Goal: Task Accomplishment & Management: Use online tool/utility

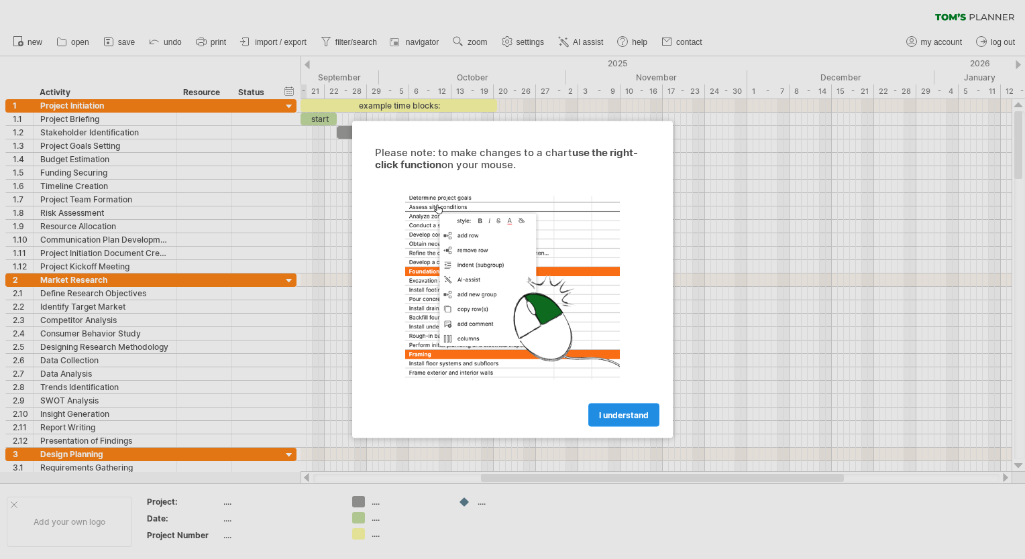
click at [619, 419] on span "I understand" at bounding box center [624, 416] width 50 height 10
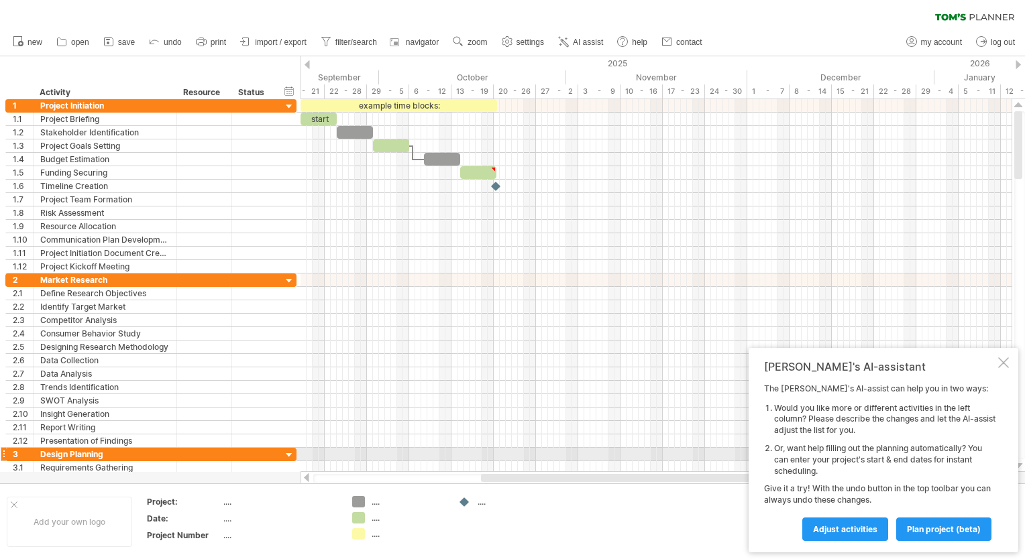
drag, startPoint x: 871, startPoint y: 531, endPoint x: 916, endPoint y: 453, distance: 89.3
click at [916, 454] on div "The [PERSON_NAME]'s AI-assist can help you in two ways: Would you like more or …" at bounding box center [879, 462] width 231 height 157
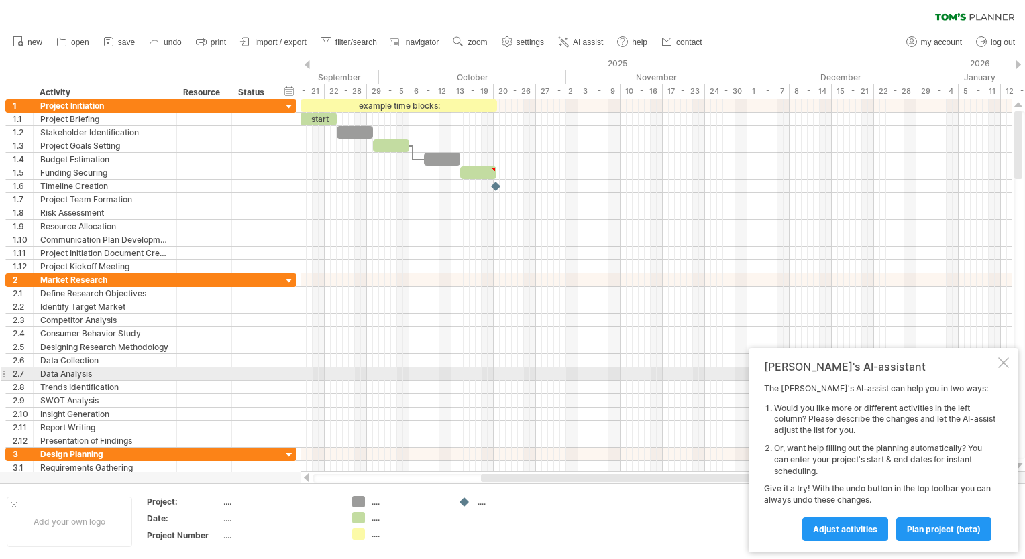
click at [1005, 367] on div at bounding box center [1003, 363] width 11 height 11
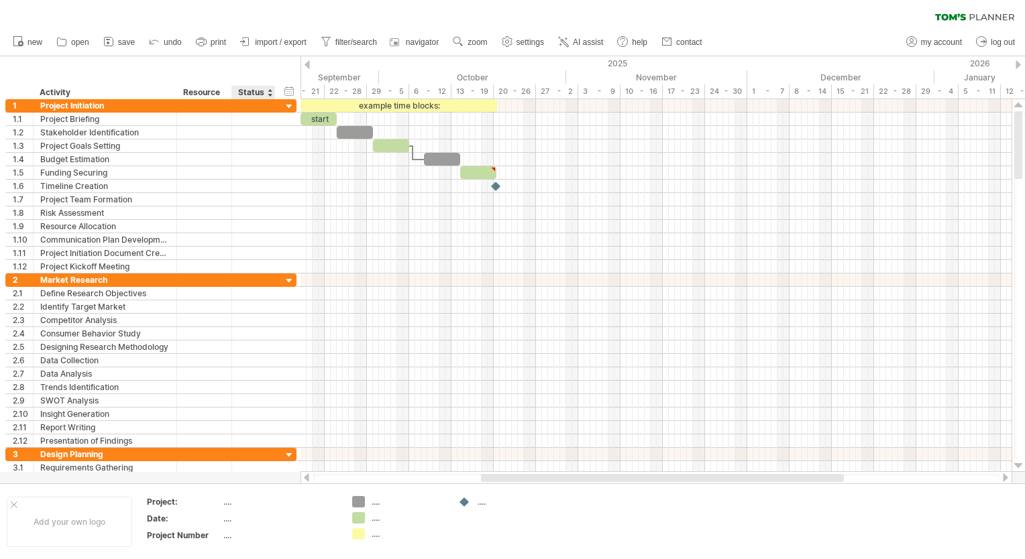
click at [260, 91] on div "Status" at bounding box center [253, 92] width 30 height 13
click at [194, 90] on div "Resource" at bounding box center [203, 92] width 41 height 13
click at [198, 90] on input "********" at bounding box center [203, 92] width 41 height 13
click at [203, 114] on div at bounding box center [204, 119] width 41 height 13
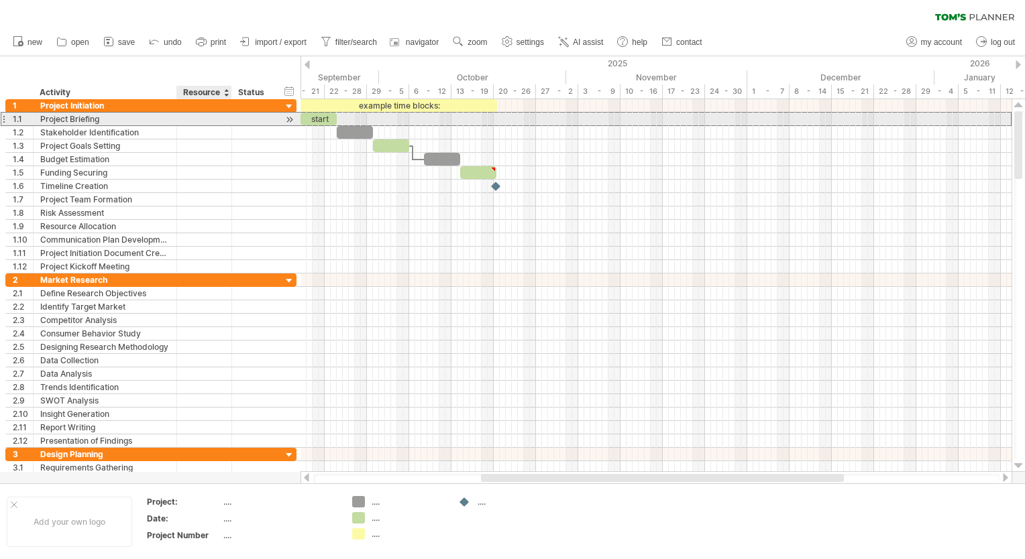
click at [203, 118] on input "text" at bounding box center [204, 119] width 41 height 13
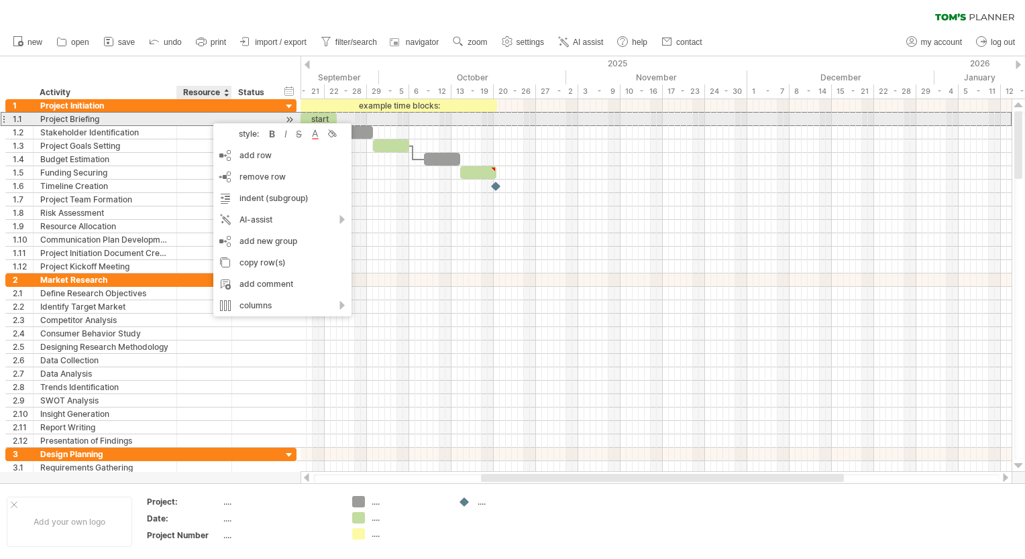
click at [207, 117] on div at bounding box center [204, 119] width 41 height 13
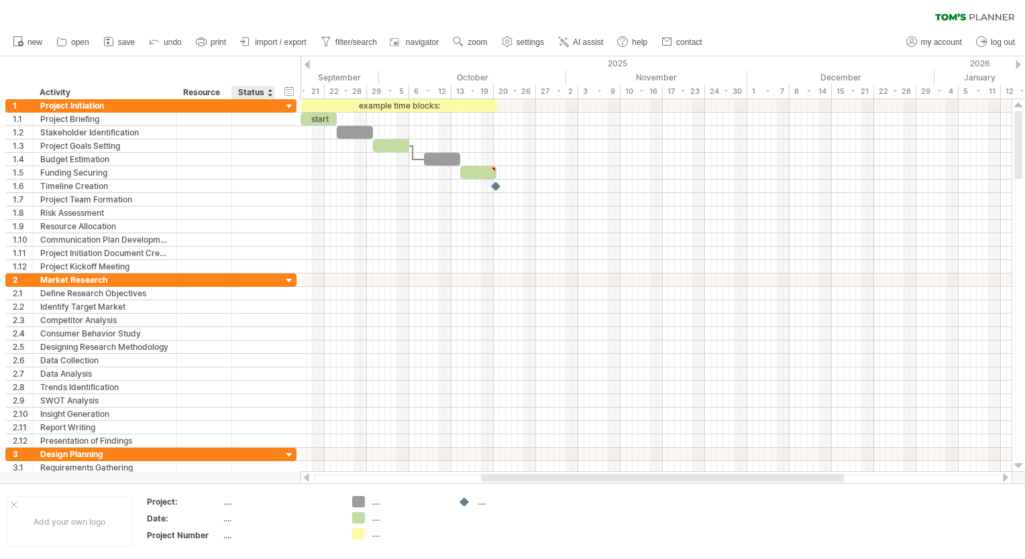
click at [242, 94] on div "Status" at bounding box center [253, 92] width 30 height 13
drag, startPoint x: 390, startPoint y: 478, endPoint x: 418, endPoint y: 481, distance: 27.7
click at [418, 481] on div at bounding box center [656, 478] width 686 height 9
click at [287, 89] on div "hide start/end/duration show start/end/duration" at bounding box center [289, 91] width 13 height 14
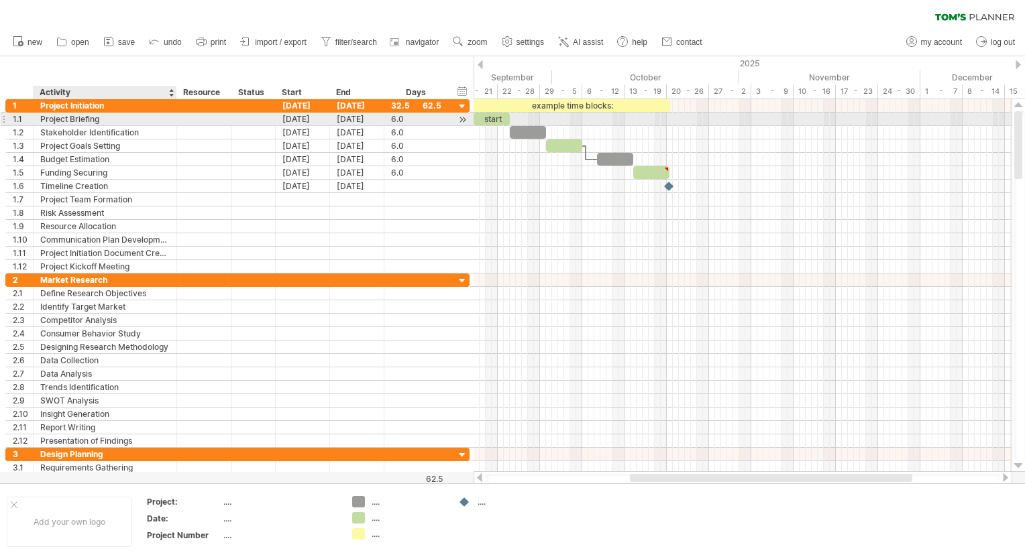
click at [70, 117] on div "Project Briefing" at bounding box center [104, 119] width 129 height 13
click at [104, 119] on input "**********" at bounding box center [104, 119] width 129 height 13
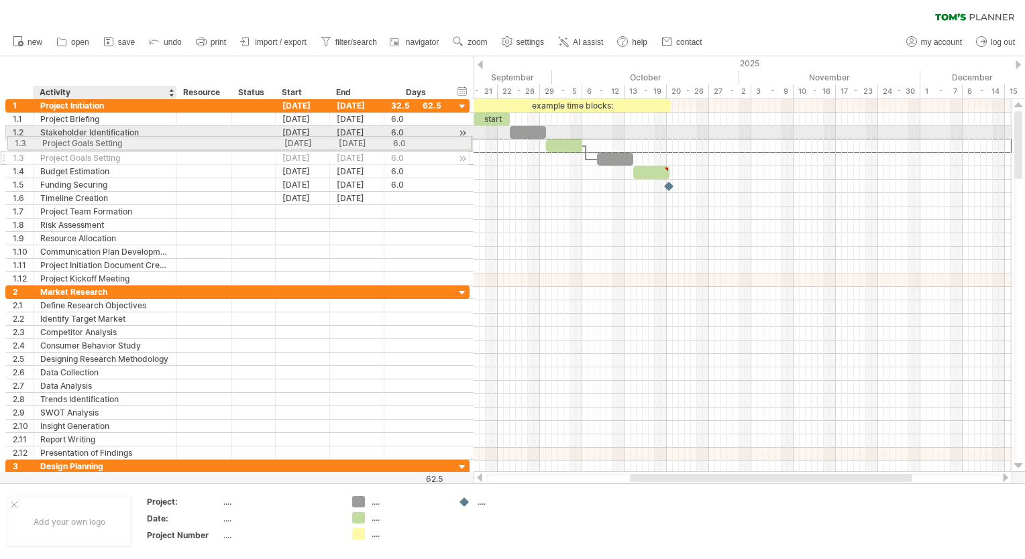
drag, startPoint x: 131, startPoint y: 146, endPoint x: 121, endPoint y: 142, distance: 11.2
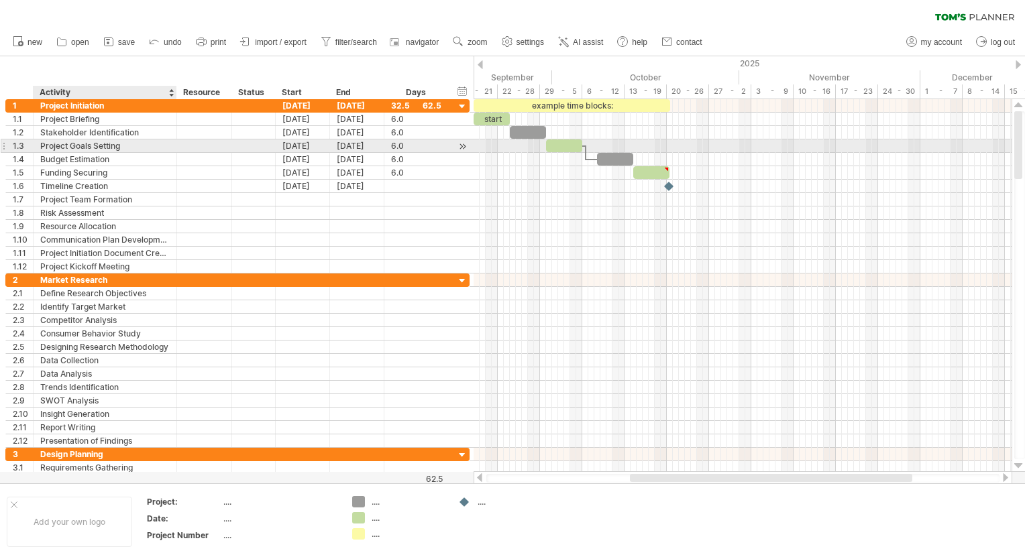
click at [120, 144] on div "Project Goals Setting" at bounding box center [104, 146] width 129 height 13
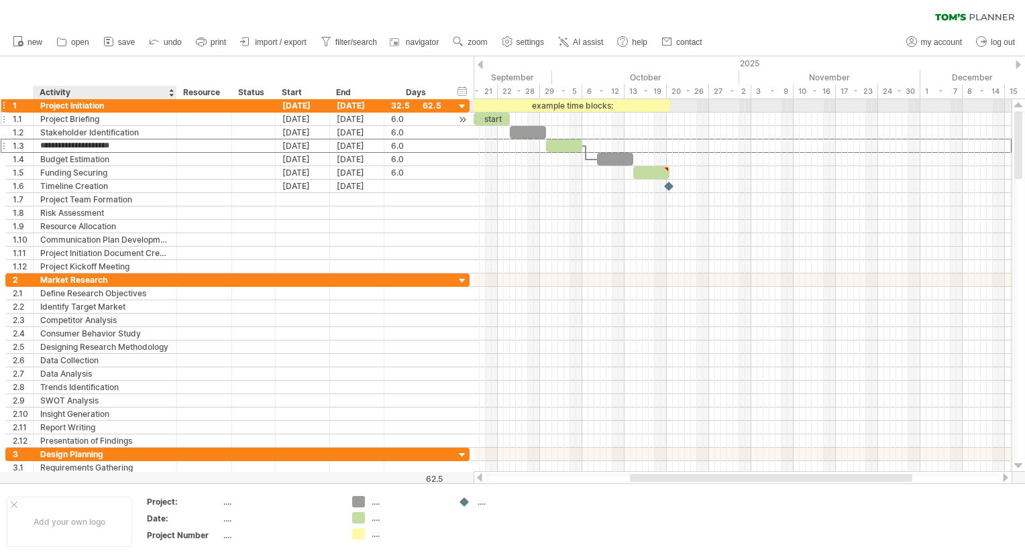
drag, startPoint x: 119, startPoint y: 146, endPoint x: 48, endPoint y: 112, distance: 79.5
click at [48, 112] on div "**********" at bounding box center [237, 186] width 464 height 174
click at [103, 105] on div "Project Initiation" at bounding box center [104, 105] width 129 height 13
click at [65, 516] on div "Add your own logo" at bounding box center [69, 522] width 125 height 50
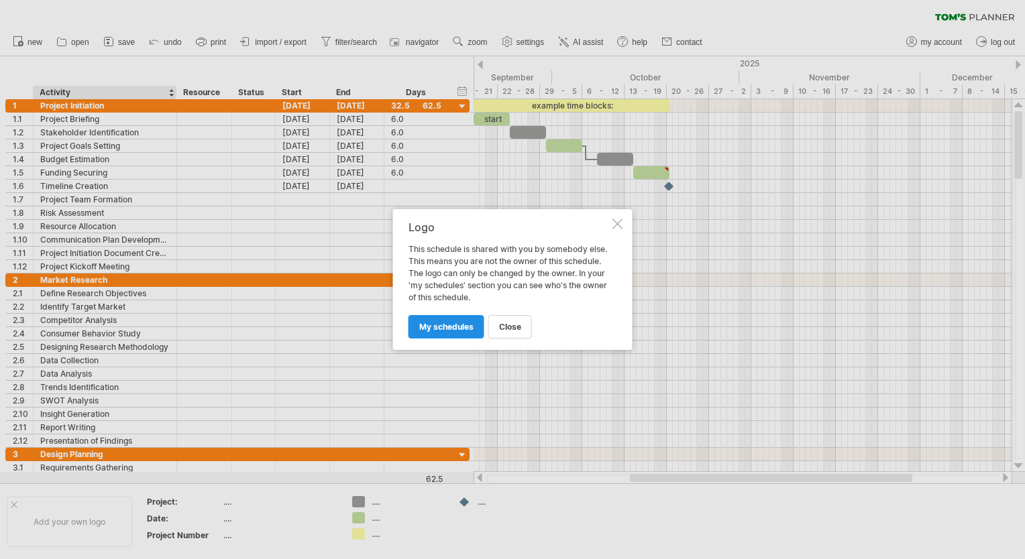
click at [456, 330] on span "my schedules" at bounding box center [446, 327] width 54 height 10
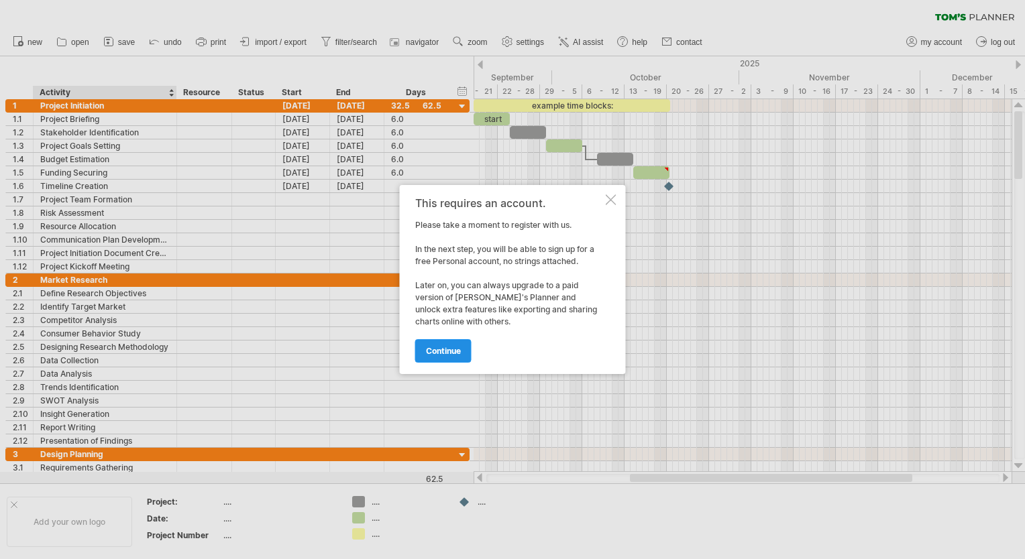
click at [451, 350] on span "continue" at bounding box center [443, 351] width 35 height 10
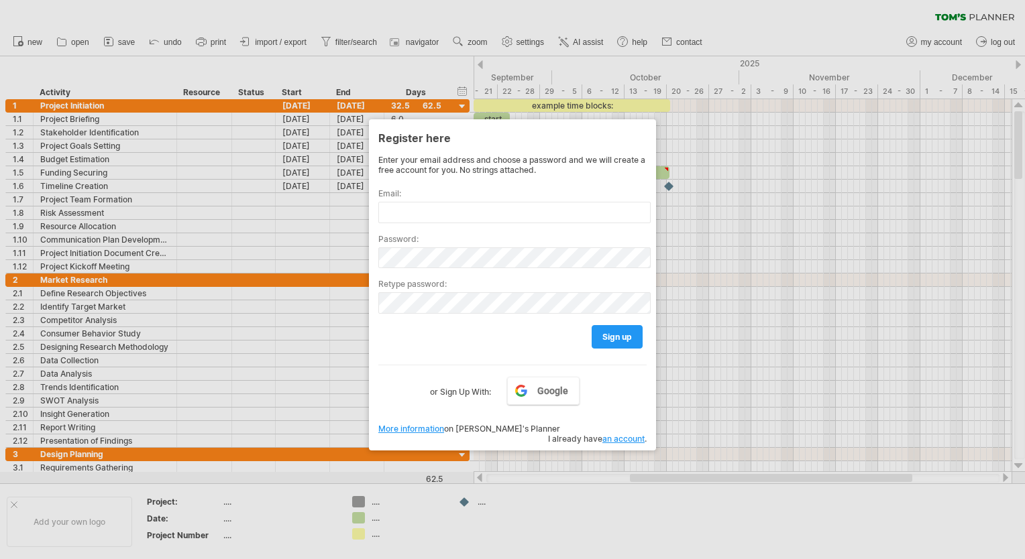
click at [636, 489] on div at bounding box center [512, 279] width 1025 height 559
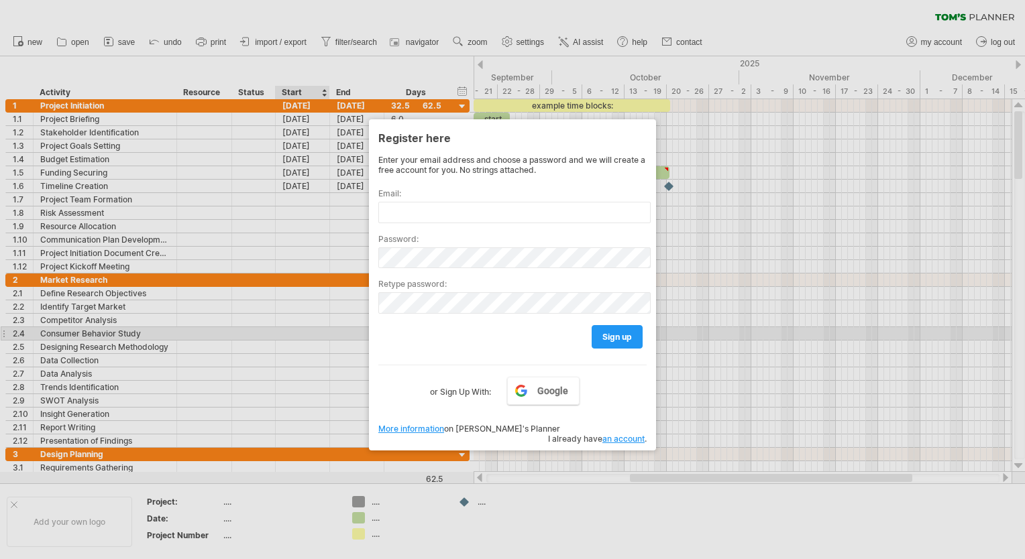
click at [304, 331] on div at bounding box center [512, 279] width 1025 height 559
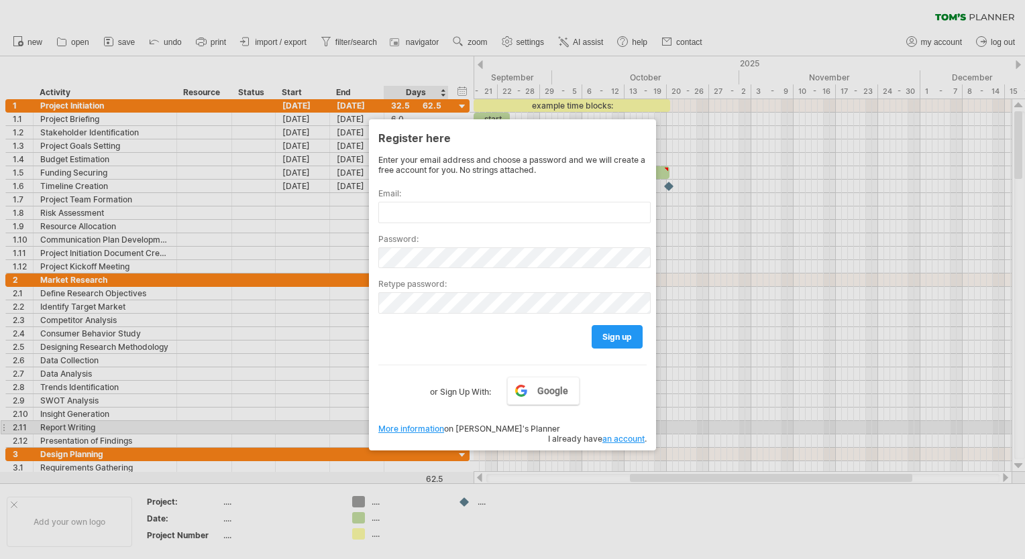
click at [416, 428] on link "More information" at bounding box center [411, 429] width 66 height 10
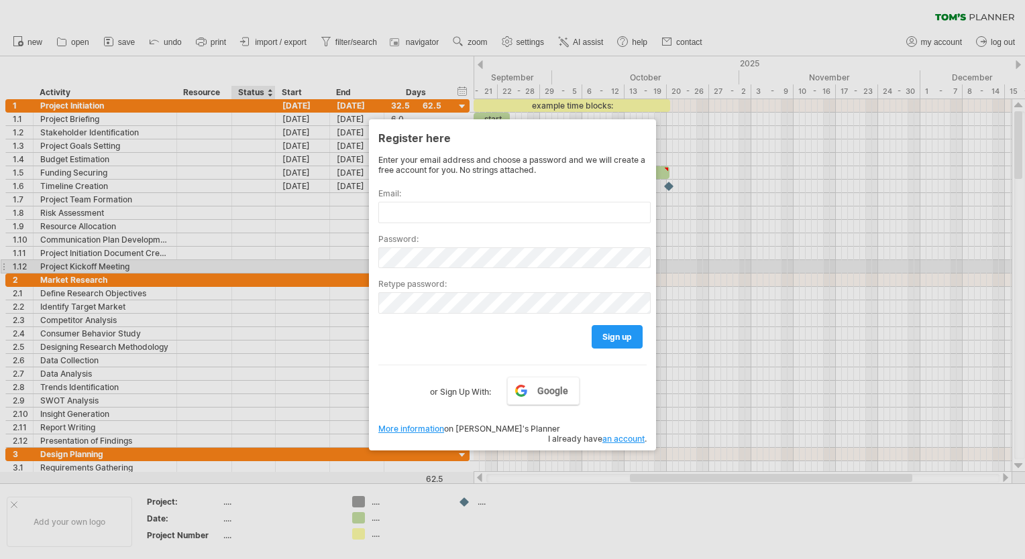
click at [262, 264] on div at bounding box center [512, 279] width 1025 height 559
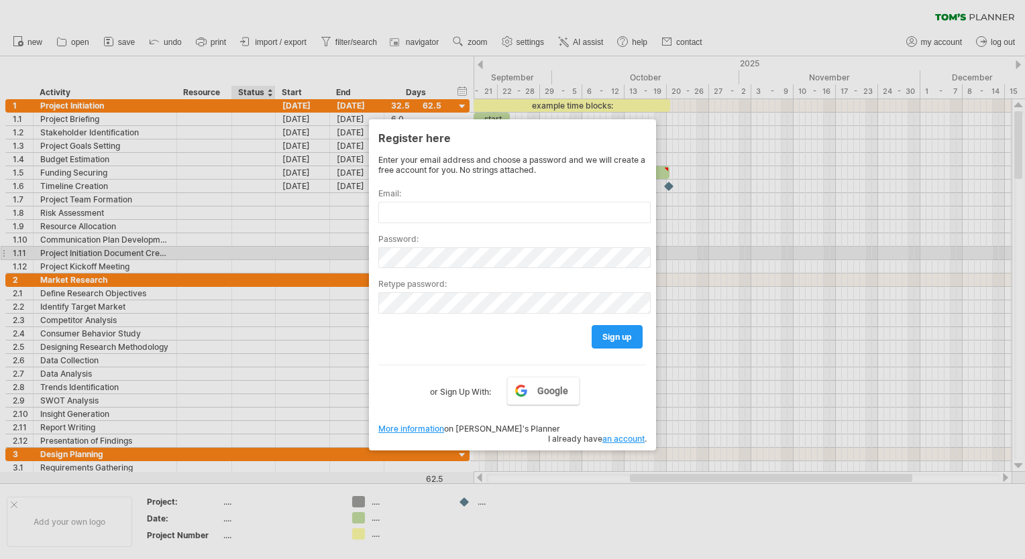
click at [242, 201] on div at bounding box center [512, 279] width 1025 height 559
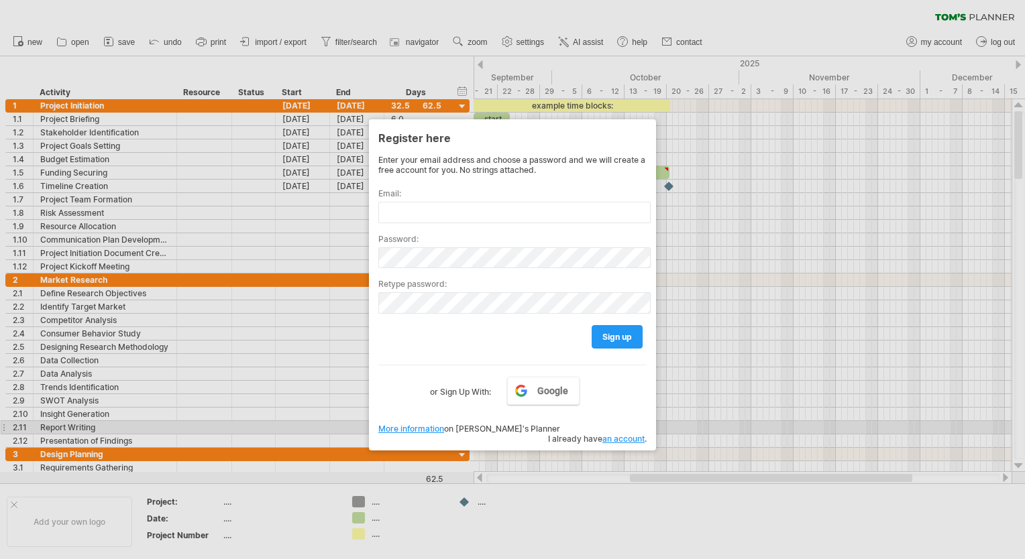
click at [629, 434] on link "an account" at bounding box center [623, 439] width 42 height 10
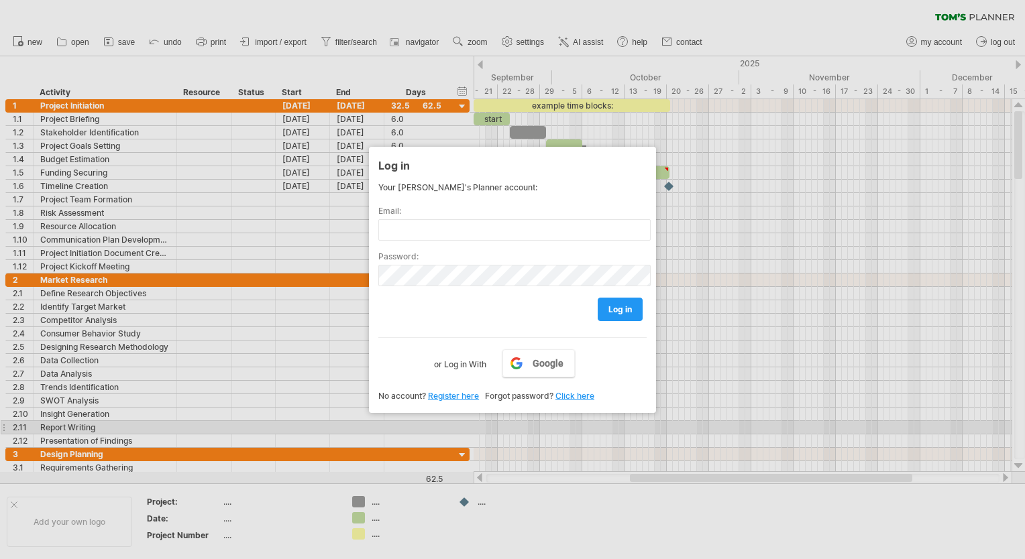
click at [664, 498] on div at bounding box center [512, 279] width 1025 height 559
click at [664, 497] on div at bounding box center [512, 279] width 1025 height 559
click at [664, 496] on div at bounding box center [512, 279] width 1025 height 559
click at [125, 413] on div at bounding box center [512, 279] width 1025 height 559
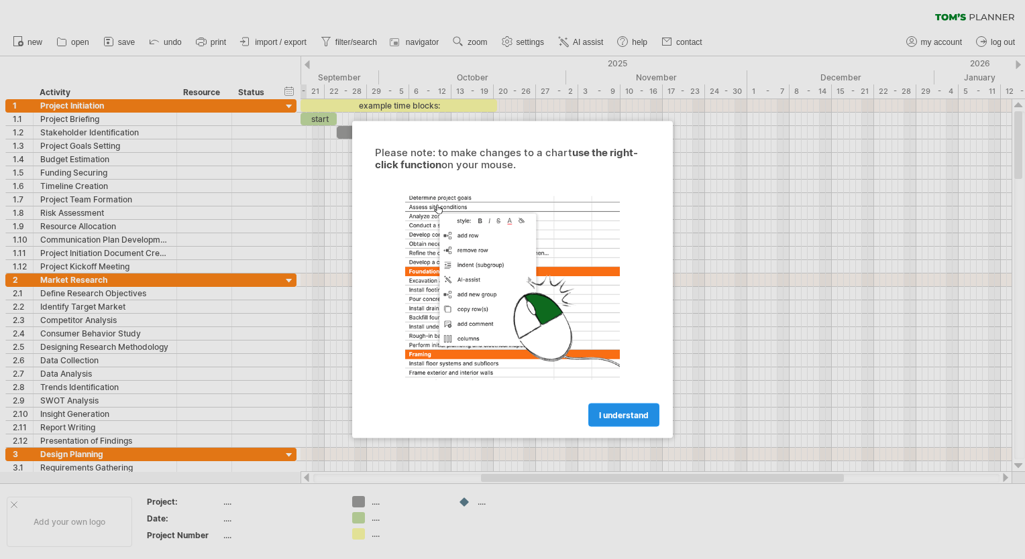
click at [608, 415] on span "I understand" at bounding box center [624, 416] width 50 height 10
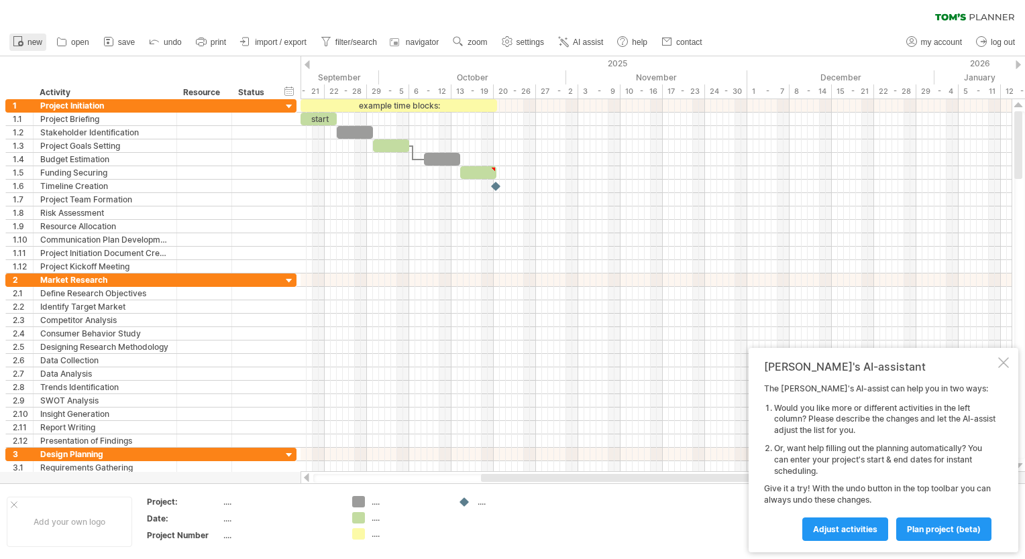
click at [21, 37] on rect at bounding box center [18, 41] width 8 height 9
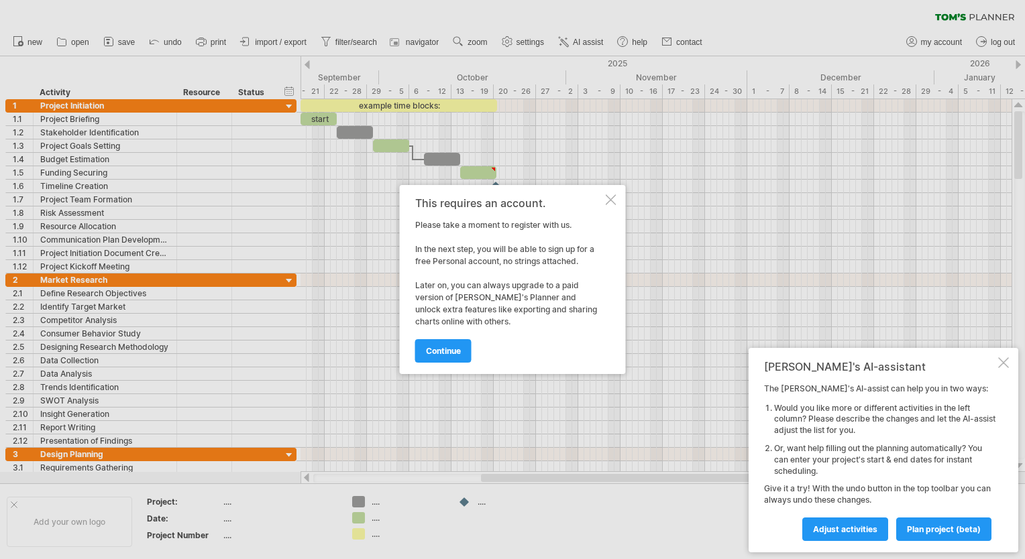
click at [610, 199] on div at bounding box center [611, 200] width 11 height 11
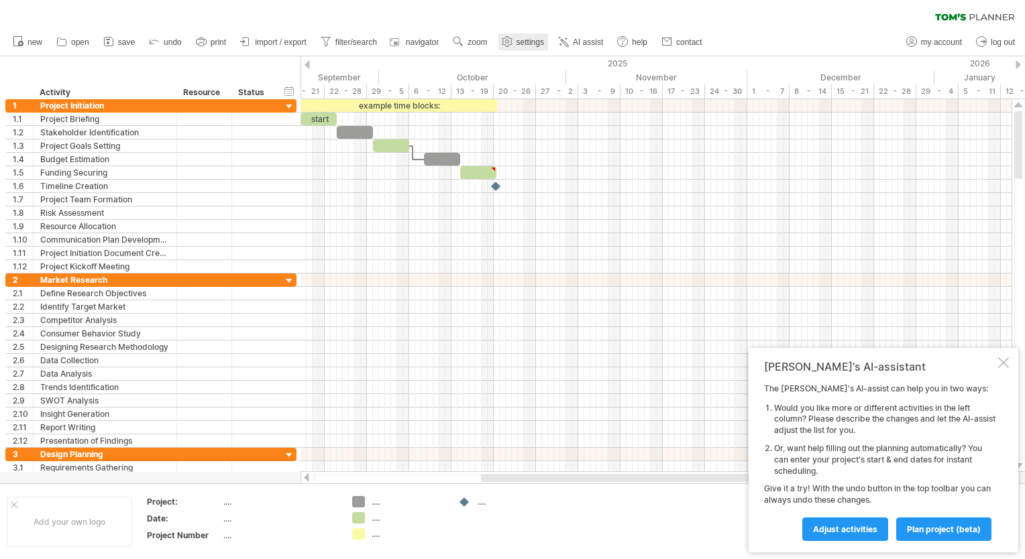
click at [539, 42] on span "settings" at bounding box center [531, 42] width 28 height 9
select select "*"
select select "**"
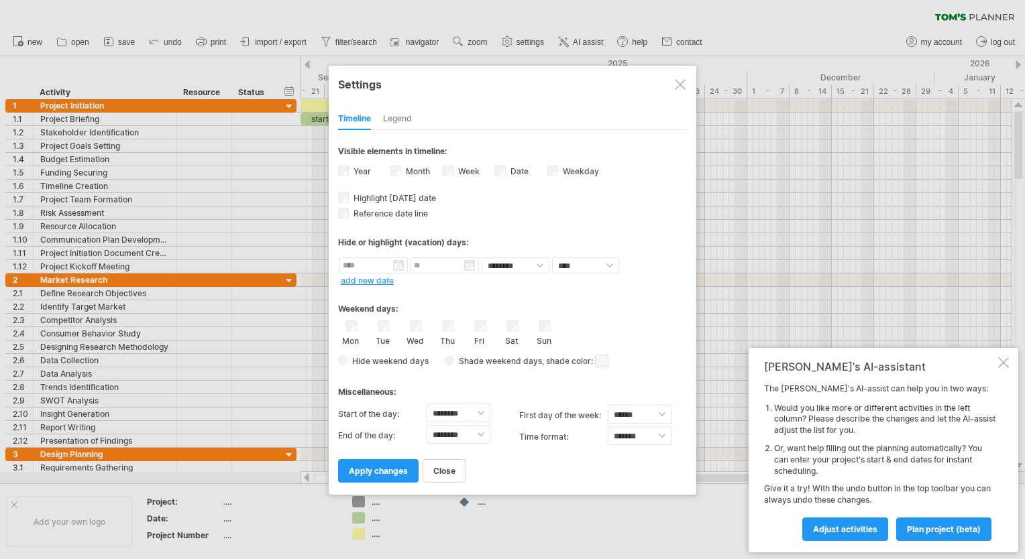
click at [449, 175] on div "Week visibility of weeknumbers Currently there is not enough space horizontally…" at bounding box center [469, 173] width 52 height 18
click at [478, 412] on select "******** ******** ******** ******** ******** ******** ******** ******** *******…" at bounding box center [459, 413] width 64 height 19
select select "*"
click at [427, 404] on select "******** ******** ******** ******** ******** ******** ******** ******** *******…" at bounding box center [459, 413] width 64 height 19
click at [400, 117] on div "Legend" at bounding box center [397, 119] width 29 height 21
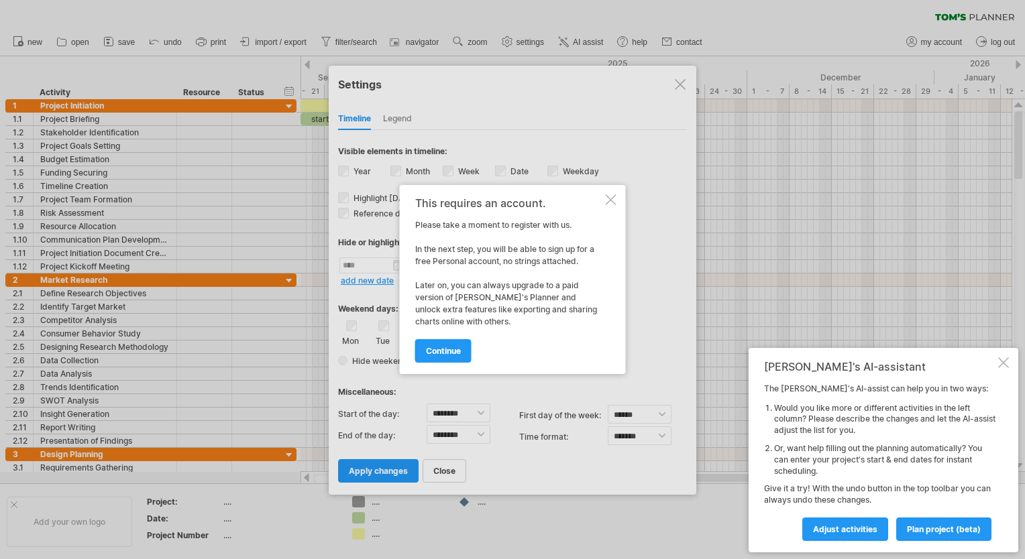
click at [603, 200] on div "This requires an account. Please take a moment to register with us. In the next…" at bounding box center [513, 279] width 226 height 189
click at [610, 203] on div at bounding box center [611, 200] width 11 height 11
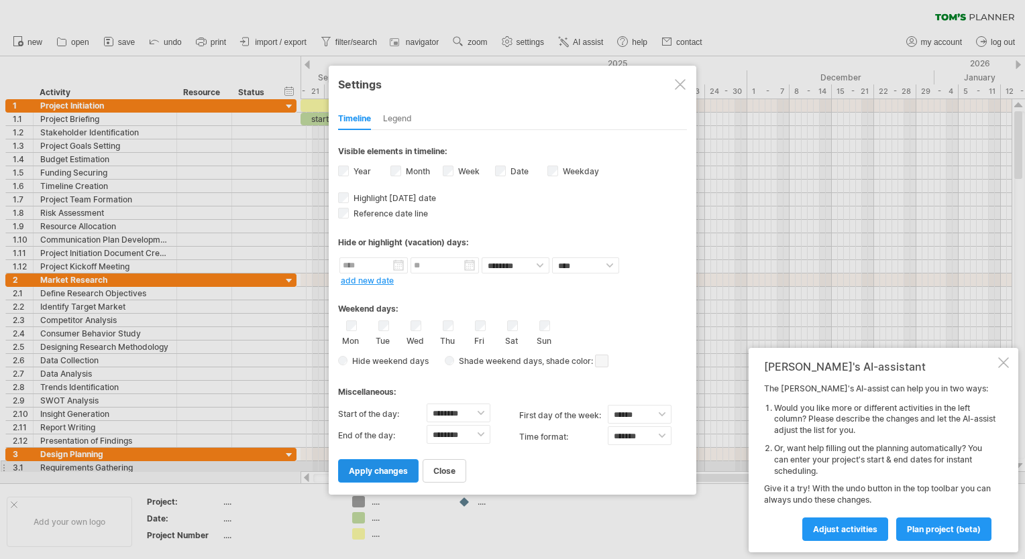
click at [381, 467] on span "apply changes" at bounding box center [378, 471] width 59 height 10
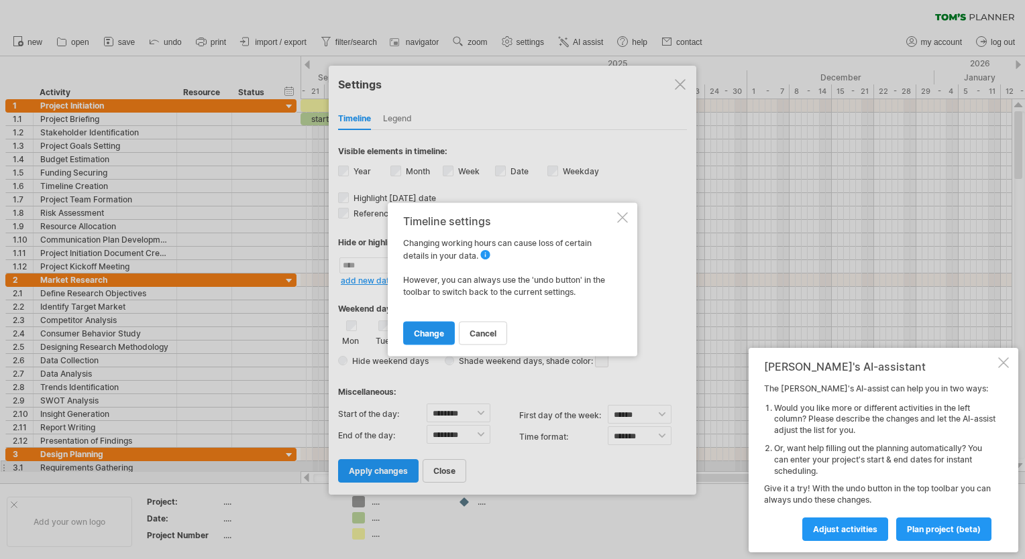
click at [424, 329] on span "change" at bounding box center [429, 334] width 30 height 10
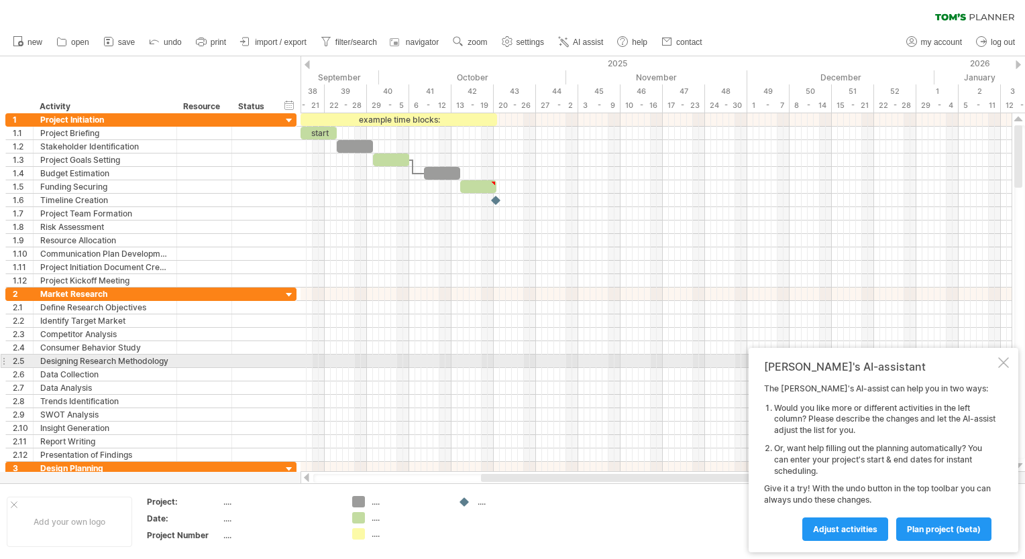
click at [1001, 366] on div at bounding box center [1003, 363] width 11 height 11
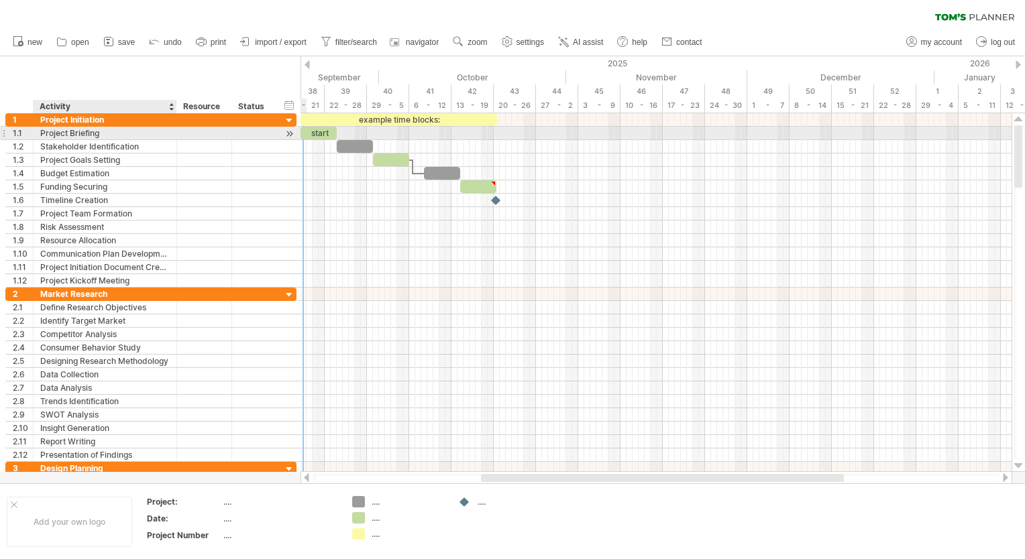
click at [84, 131] on div "Project Briefing" at bounding box center [104, 133] width 129 height 13
click at [103, 130] on input "**********" at bounding box center [104, 133] width 129 height 13
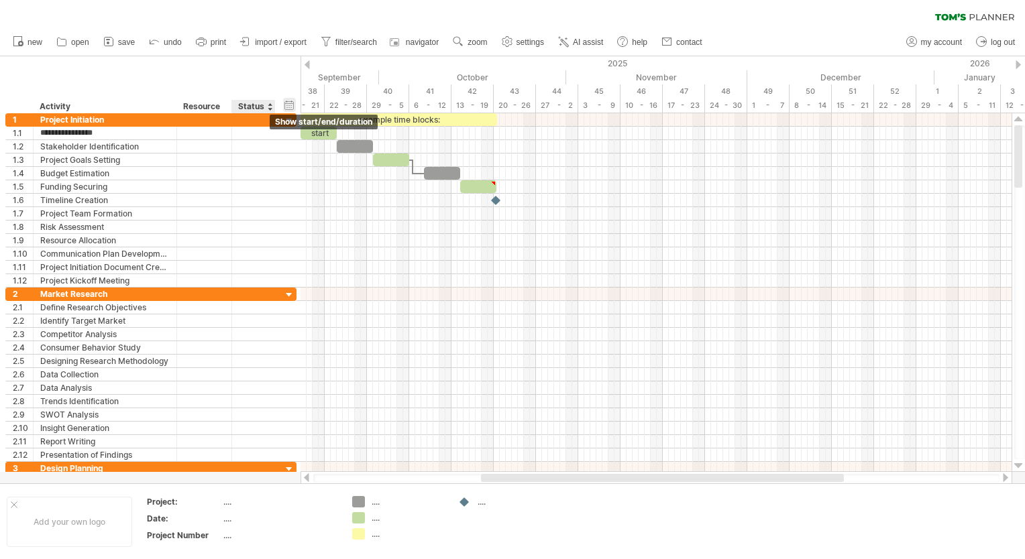
click at [290, 104] on div "hide start/end/duration show start/end/duration" at bounding box center [289, 105] width 13 height 14
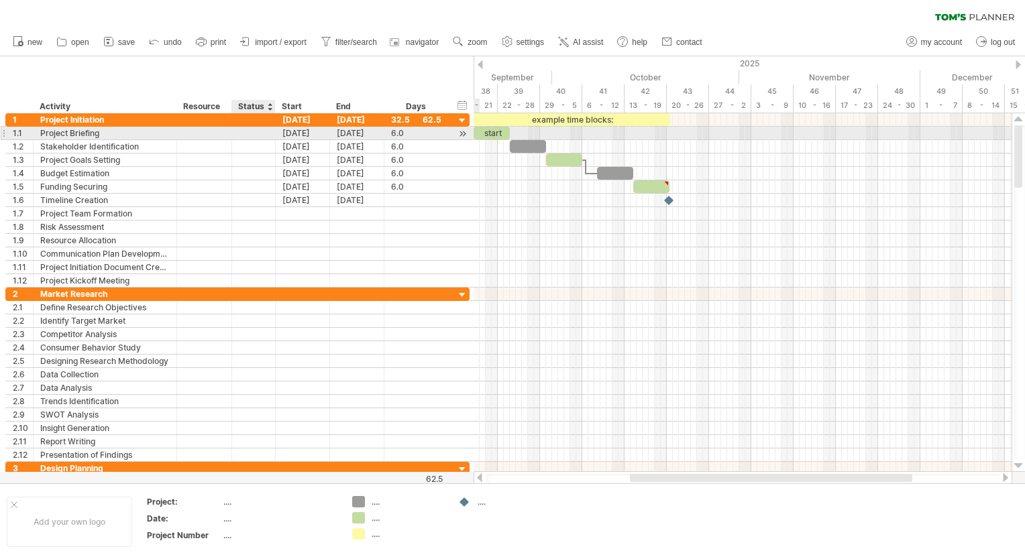
click at [260, 129] on div at bounding box center [254, 133] width 30 height 13
click at [260, 133] on input "text" at bounding box center [254, 133] width 30 height 13
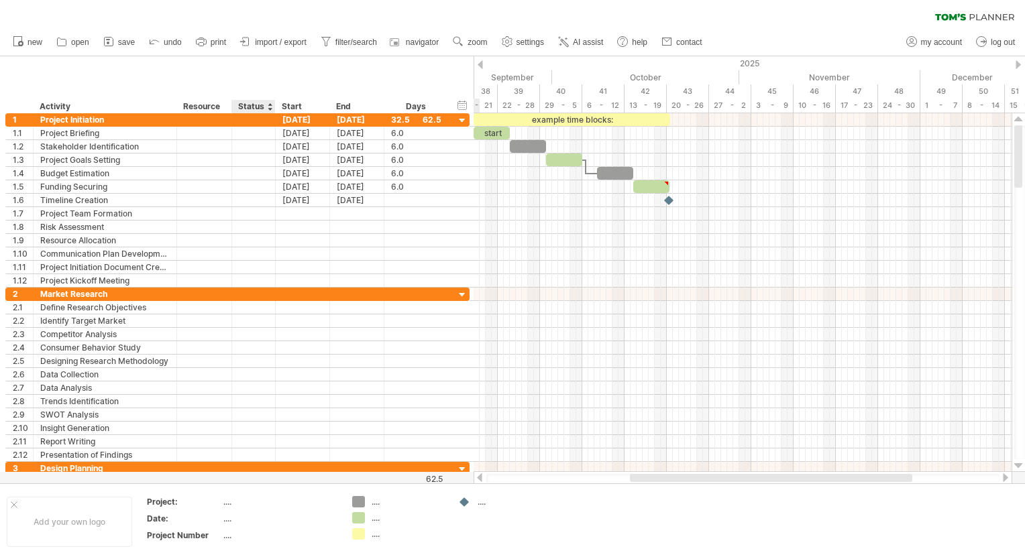
click at [258, 103] on div "Status" at bounding box center [253, 106] width 30 height 13
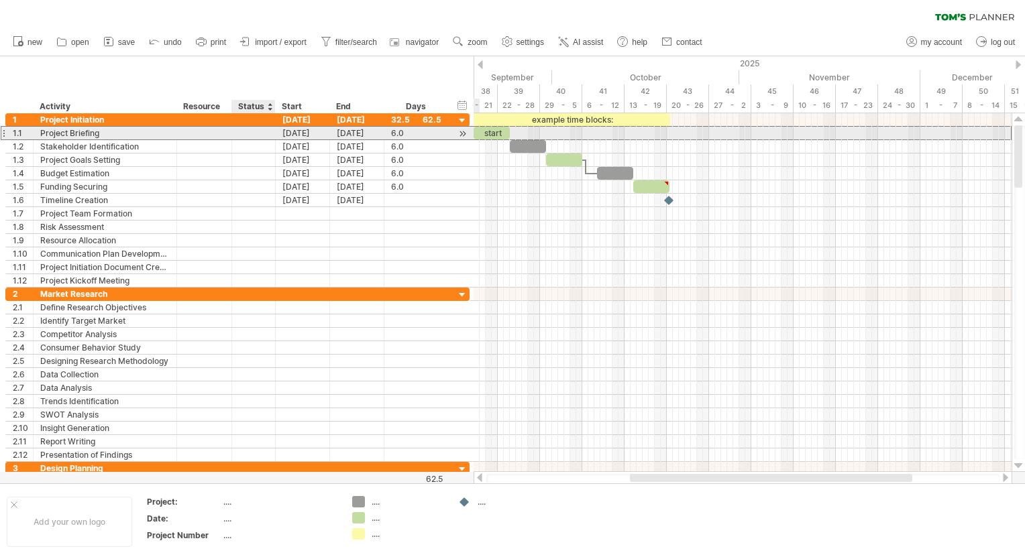
click at [259, 133] on div at bounding box center [254, 133] width 30 height 13
click at [259, 130] on input "text" at bounding box center [254, 133] width 30 height 13
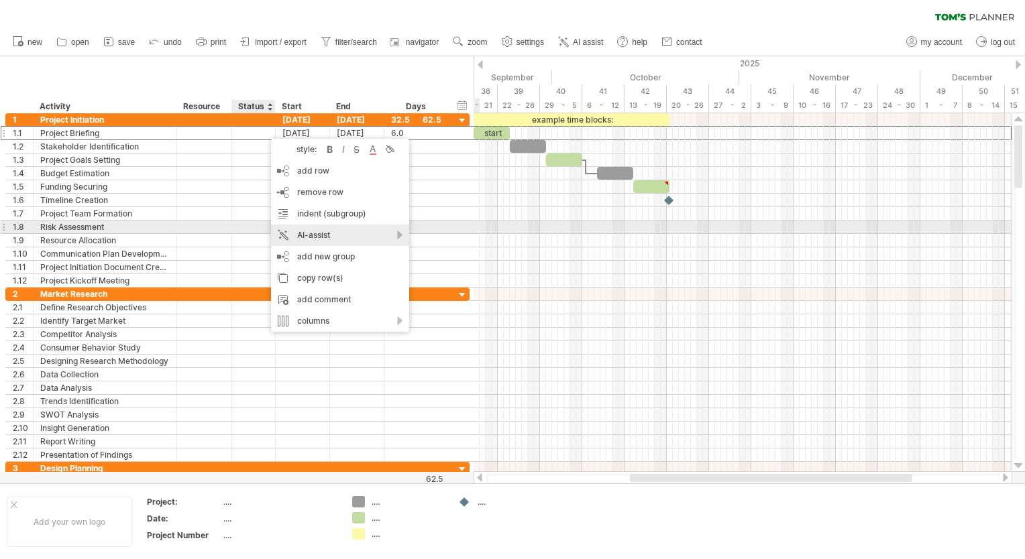
click at [389, 233] on div "AI-assist" at bounding box center [340, 235] width 138 height 21
click at [356, 232] on div "AI-assist" at bounding box center [340, 235] width 138 height 21
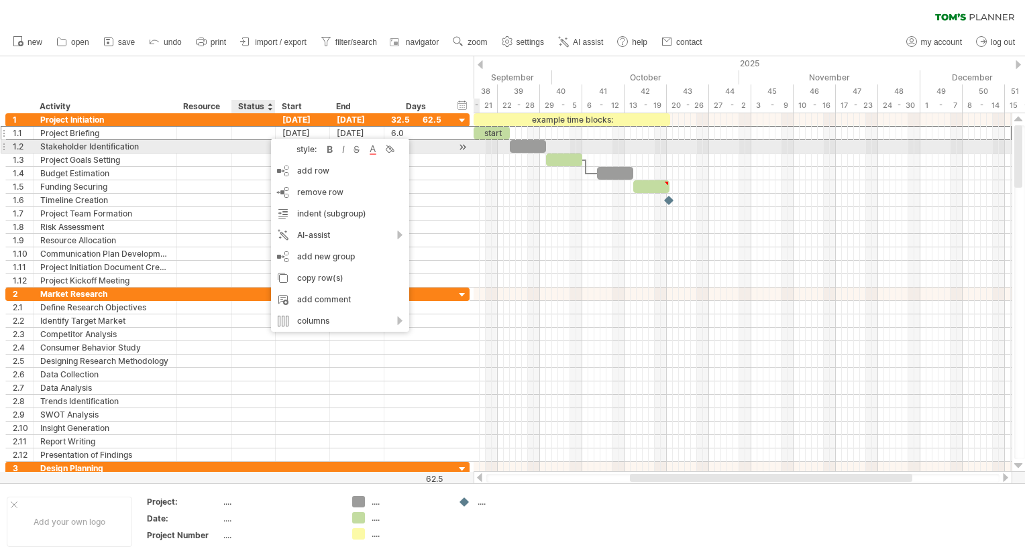
click at [250, 149] on div at bounding box center [254, 146] width 30 height 13
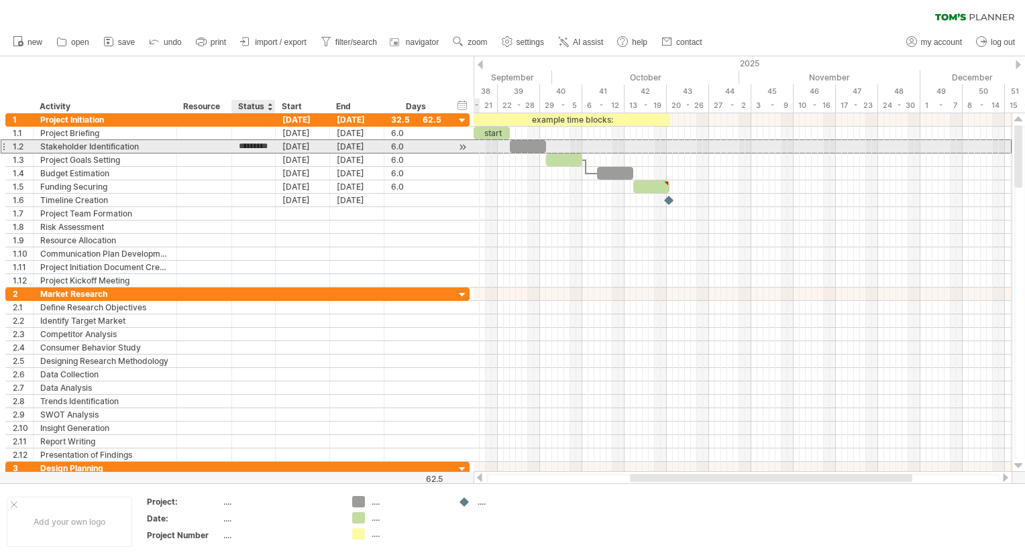
type input "**********"
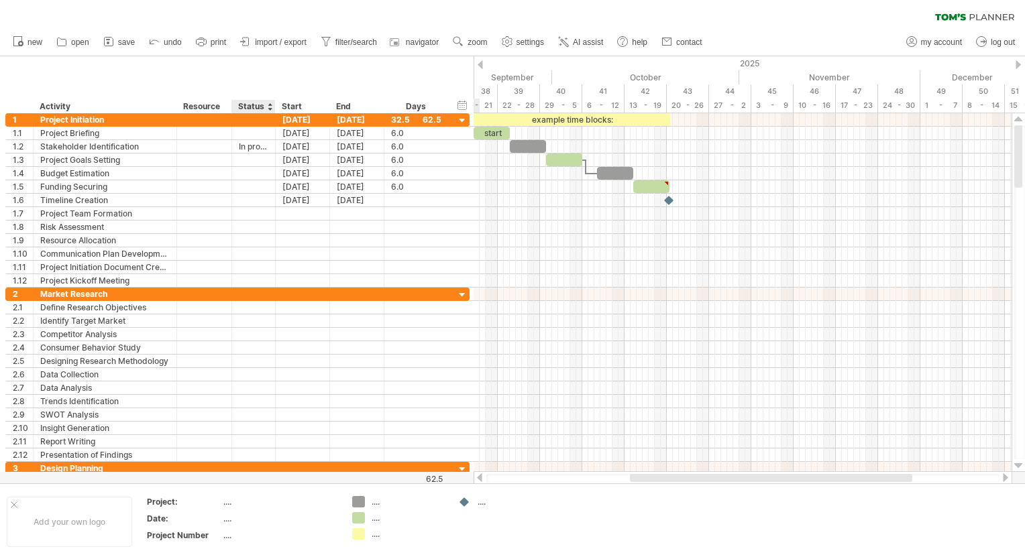
click at [274, 105] on div at bounding box center [274, 106] width 5 height 13
click at [275, 105] on div "Start" at bounding box center [302, 106] width 54 height 13
drag, startPoint x: 274, startPoint y: 105, endPoint x: 284, endPoint y: 106, distance: 10.8
click at [284, 106] on div "Start" at bounding box center [302, 106] width 54 height 13
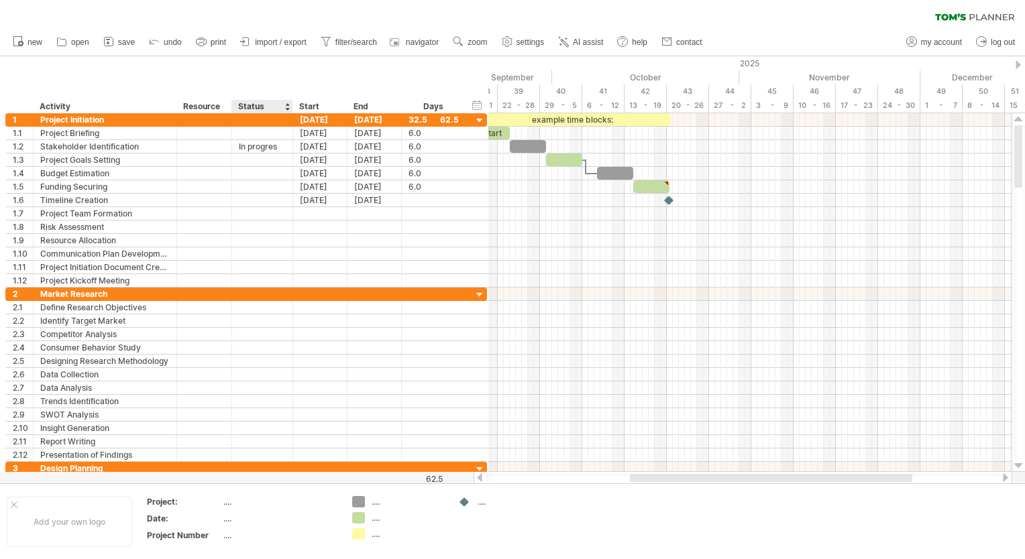
drag, startPoint x: 273, startPoint y: 107, endPoint x: 290, endPoint y: 107, distance: 17.5
click at [290, 107] on div at bounding box center [292, 106] width 5 height 13
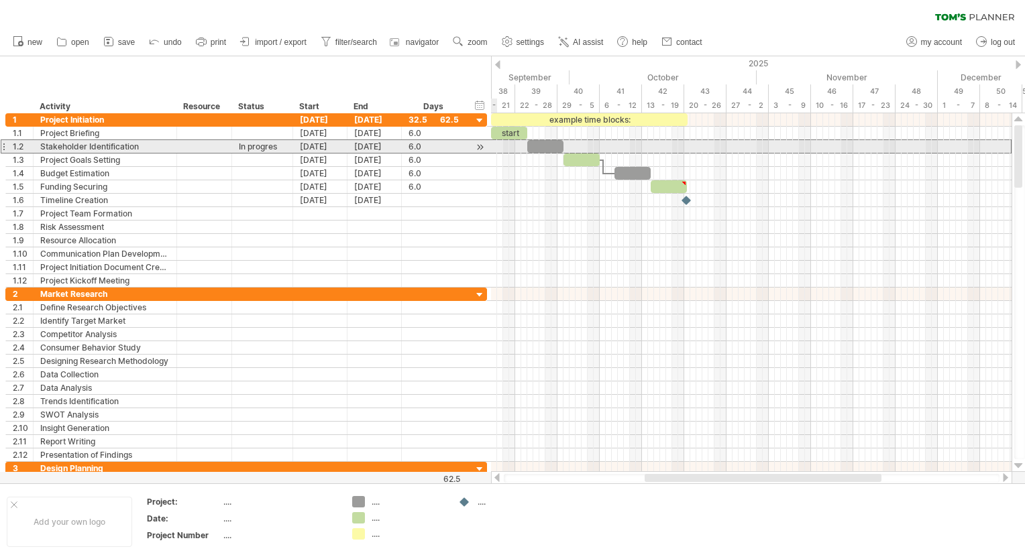
click at [272, 149] on div "In progres" at bounding box center [262, 146] width 47 height 13
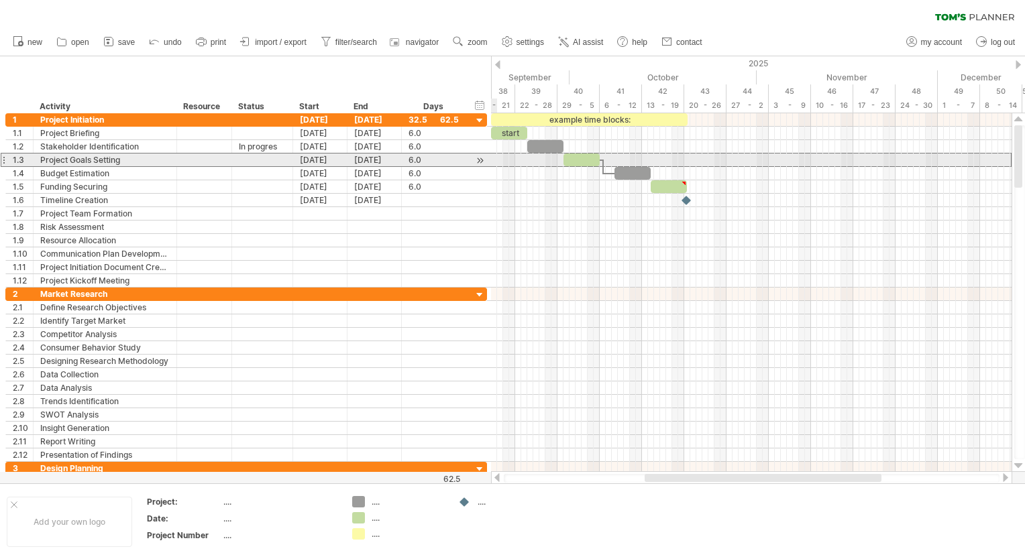
click at [276, 157] on div at bounding box center [262, 160] width 47 height 13
click at [478, 160] on div at bounding box center [480, 161] width 13 height 14
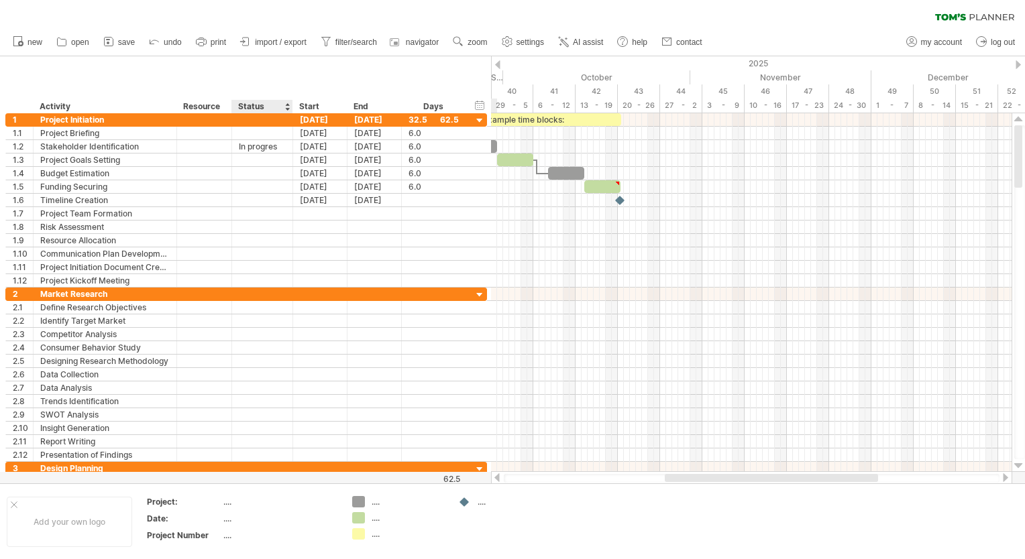
click at [269, 105] on div "Status" at bounding box center [261, 106] width 47 height 13
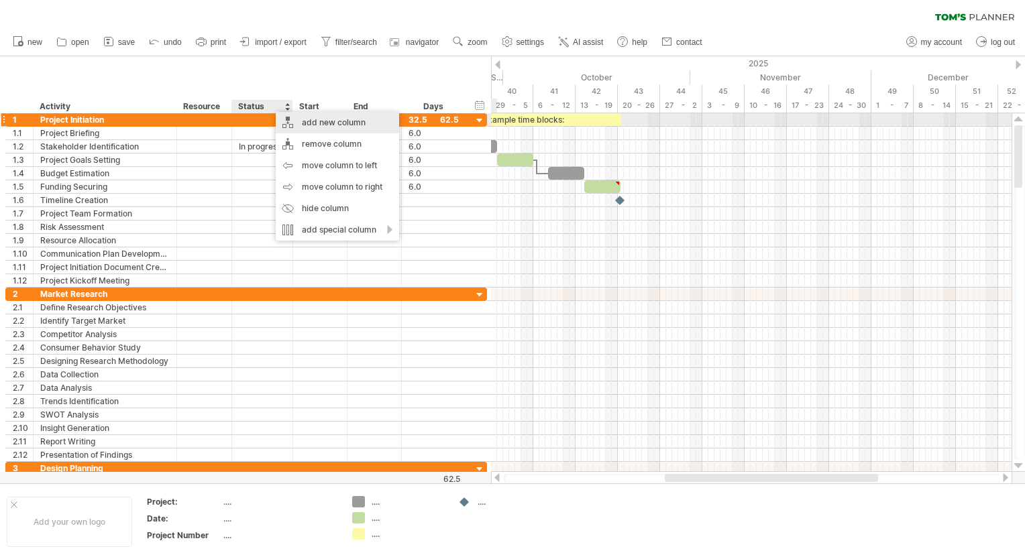
click at [296, 115] on div "add new column" at bounding box center [337, 122] width 123 height 21
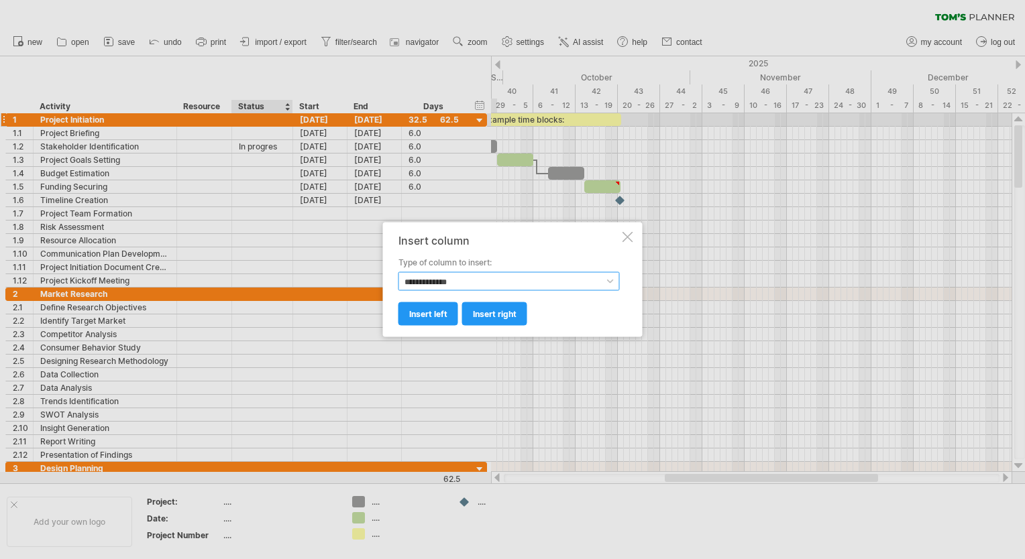
click at [580, 287] on select "**********" at bounding box center [508, 281] width 221 height 19
click at [398, 272] on select "**********" at bounding box center [508, 281] width 221 height 19
click at [436, 317] on span "insert left" at bounding box center [428, 314] width 38 height 10
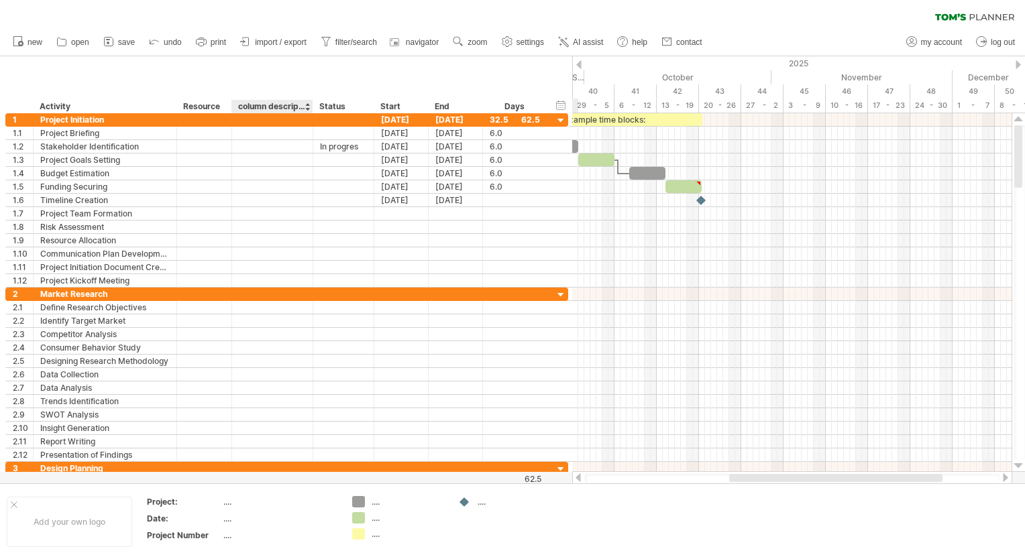
click at [250, 108] on div "column description" at bounding box center [271, 106] width 67 height 13
drag, startPoint x: 239, startPoint y: 107, endPoint x: 351, endPoint y: 121, distance: 113.0
click at [351, 121] on div "Trying to reach plan.tomsplanner.com Connected again... 0% clear filter new 1" at bounding box center [512, 279] width 1025 height 559
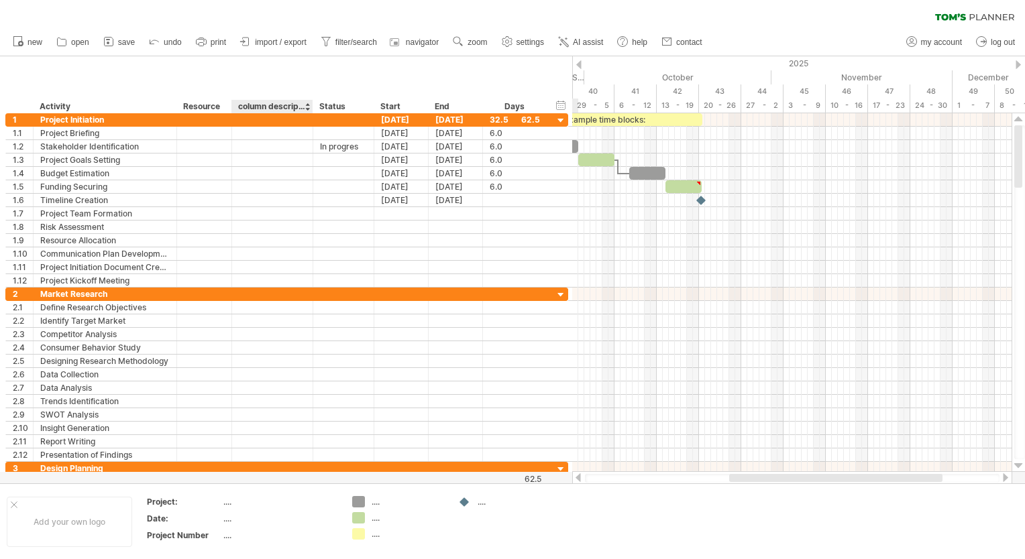
click at [284, 103] on div "column description" at bounding box center [271, 106] width 67 height 13
click at [272, 107] on input "********" at bounding box center [271, 106] width 67 height 13
type input "*"
click at [271, 104] on input "text" at bounding box center [271, 106] width 67 height 13
type input "*"
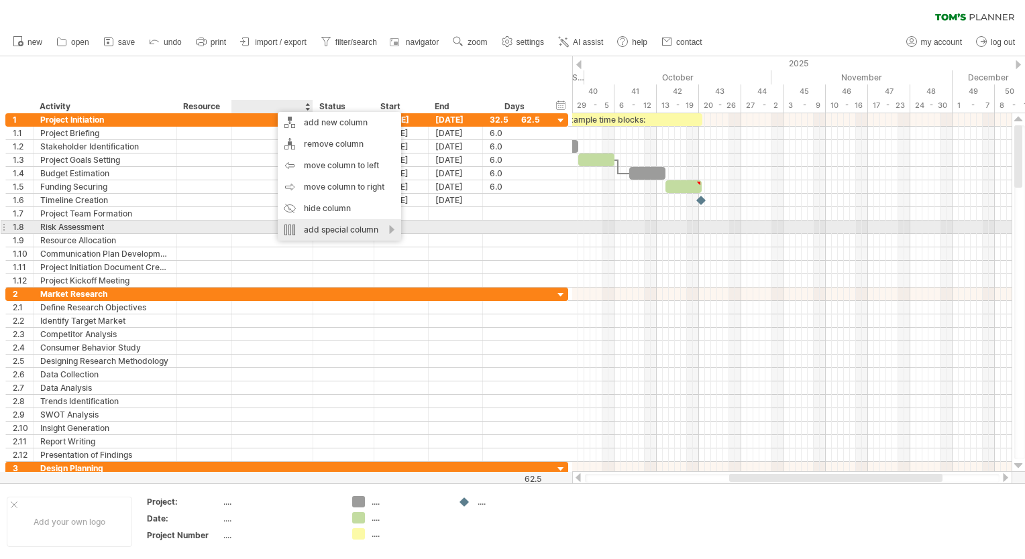
click at [317, 233] on div "add special column" at bounding box center [339, 229] width 123 height 21
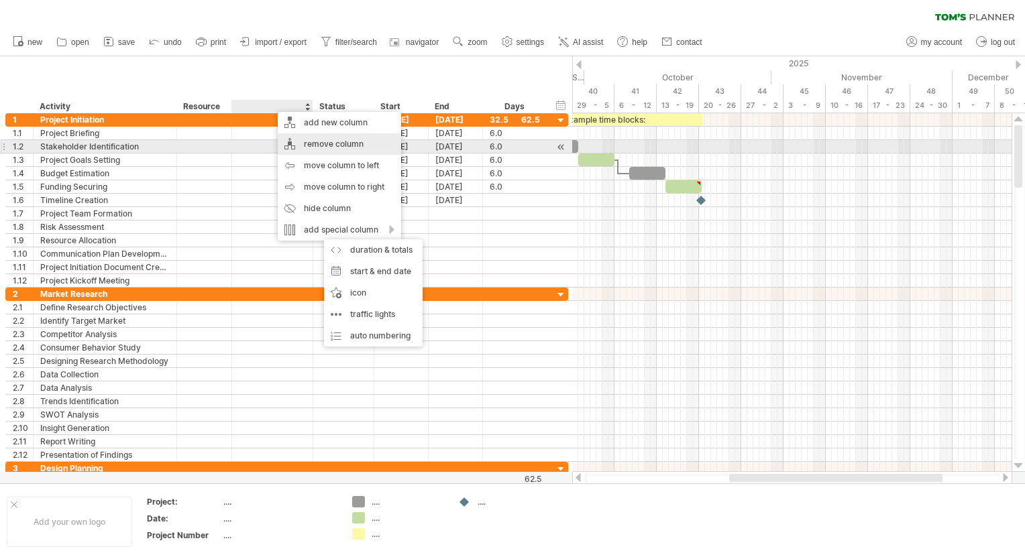
click at [318, 147] on div "remove column" at bounding box center [339, 143] width 123 height 21
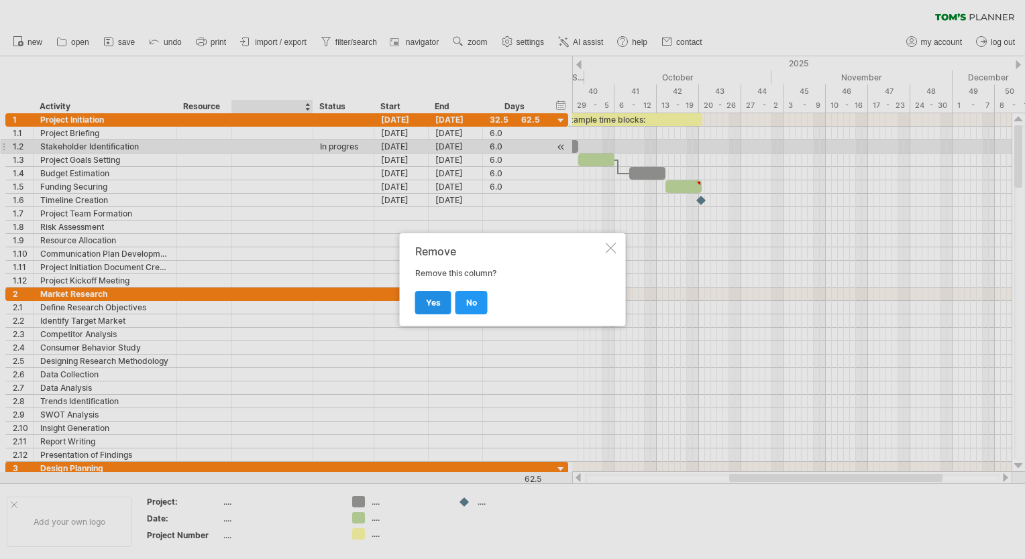
click at [429, 302] on span "yes" at bounding box center [433, 303] width 15 height 10
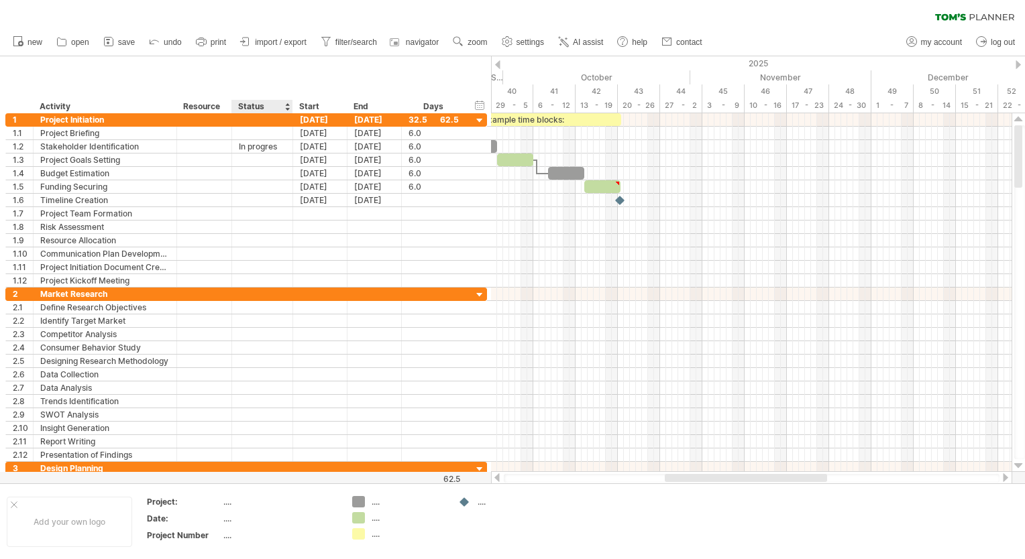
click at [257, 105] on div "Status" at bounding box center [261, 106] width 47 height 13
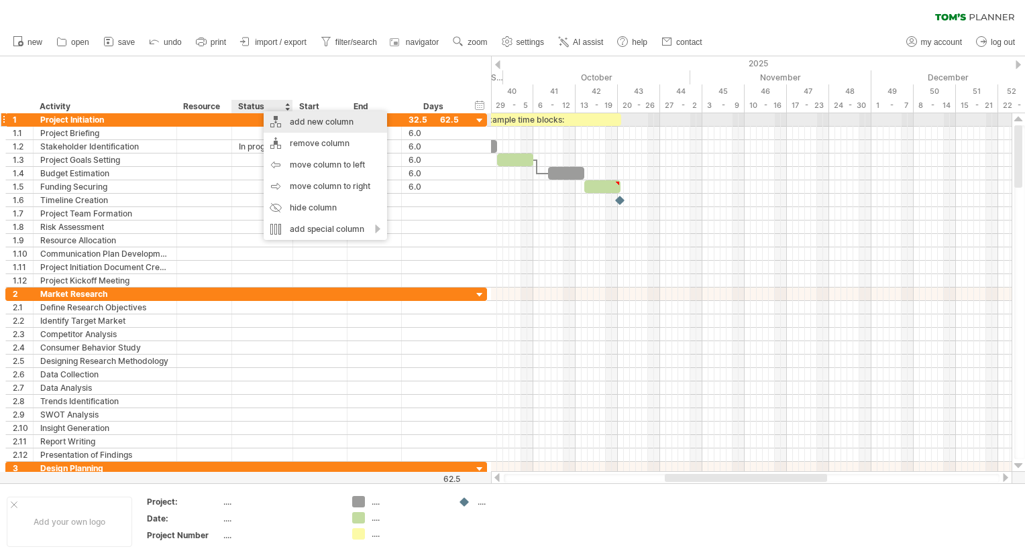
click at [306, 120] on div "add new column" at bounding box center [325, 121] width 123 height 21
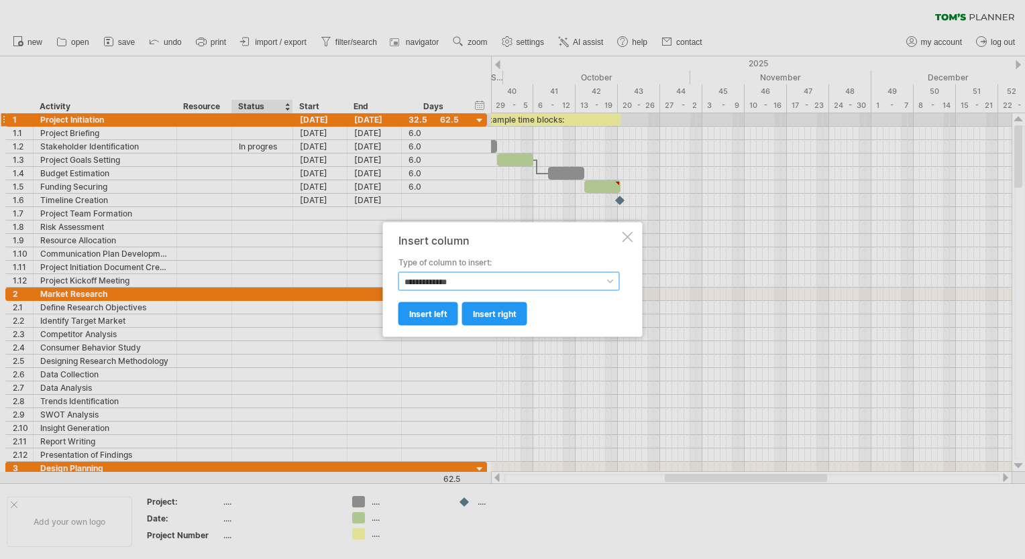
click at [485, 288] on select "**********" at bounding box center [508, 281] width 221 height 19
click at [398, 272] on select "**********" at bounding box center [508, 281] width 221 height 19
click at [430, 311] on span "insert left" at bounding box center [428, 314] width 38 height 10
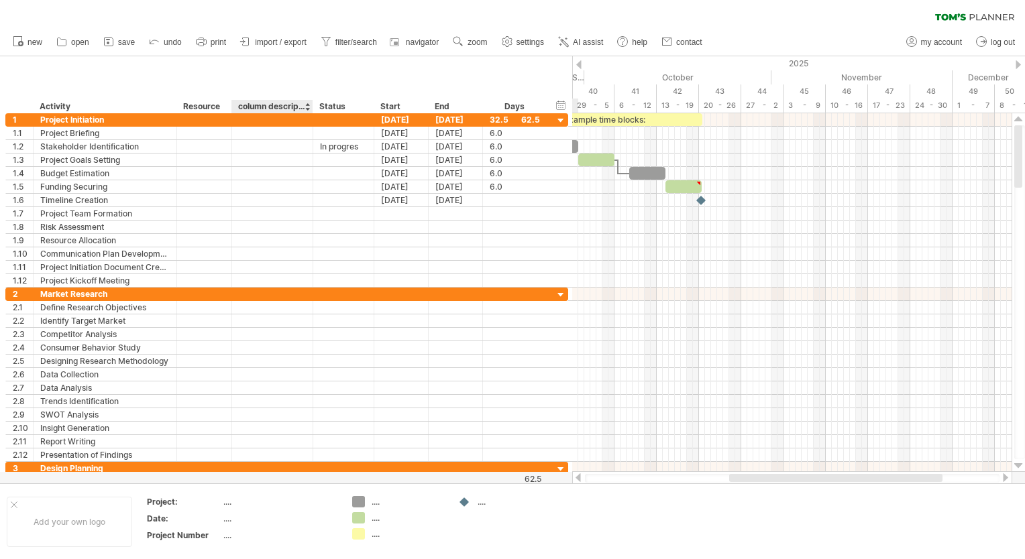
click at [260, 106] on div "column description" at bounding box center [271, 106] width 67 height 13
type input "**********"
drag, startPoint x: 290, startPoint y: 107, endPoint x: 232, endPoint y: 104, distance: 57.8
click at [232, 103] on div "**********" at bounding box center [271, 106] width 81 height 13
type input "********"
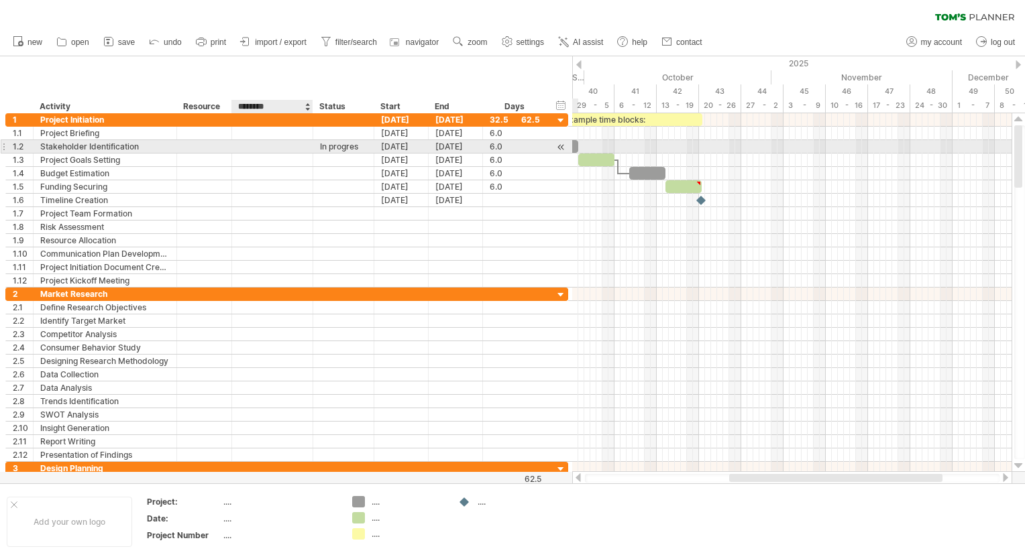
click at [273, 147] on div at bounding box center [272, 146] width 67 height 13
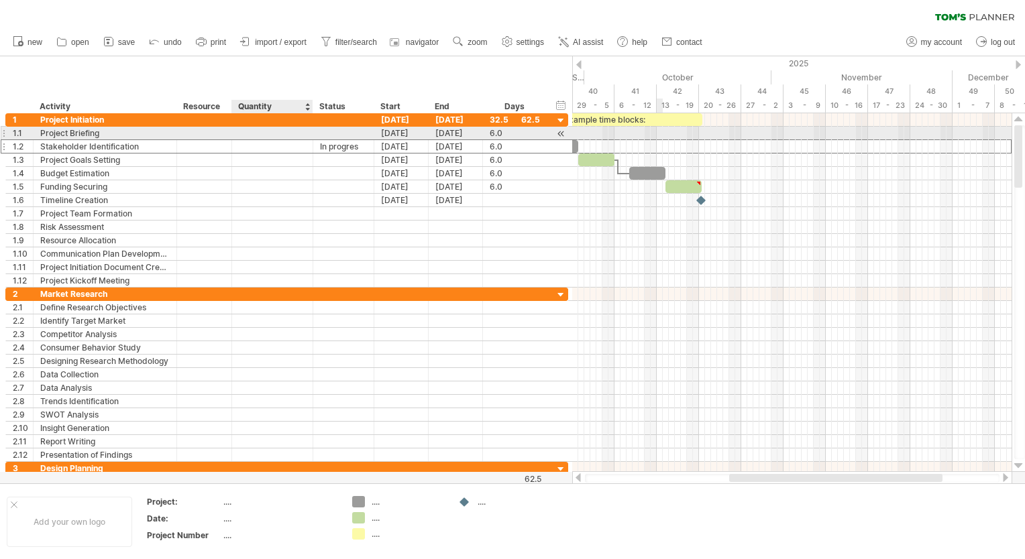
click at [256, 129] on div at bounding box center [272, 133] width 67 height 13
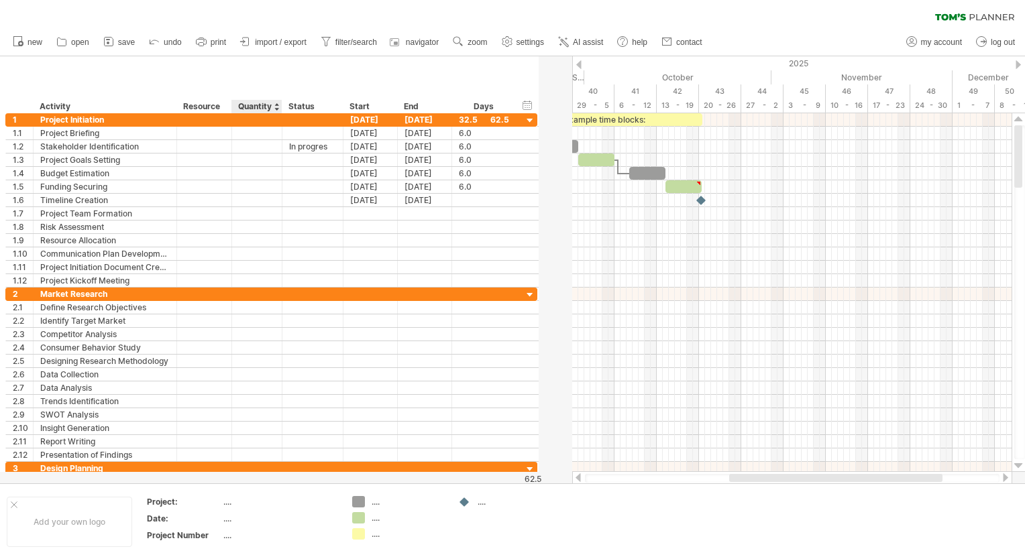
drag, startPoint x: 311, startPoint y: 107, endPoint x: 280, endPoint y: 111, distance: 31.1
click at [280, 111] on div "******** Quantity" at bounding box center [256, 106] width 50 height 13
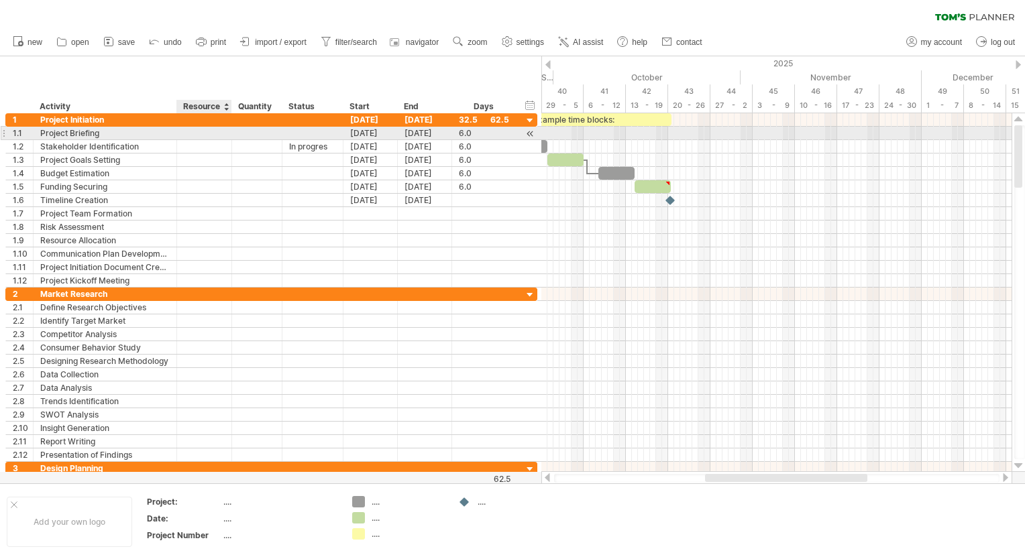
click at [239, 127] on div at bounding box center [257, 133] width 36 height 13
click at [256, 130] on input "text" at bounding box center [257, 133] width 36 height 13
type input "**"
type input "**********"
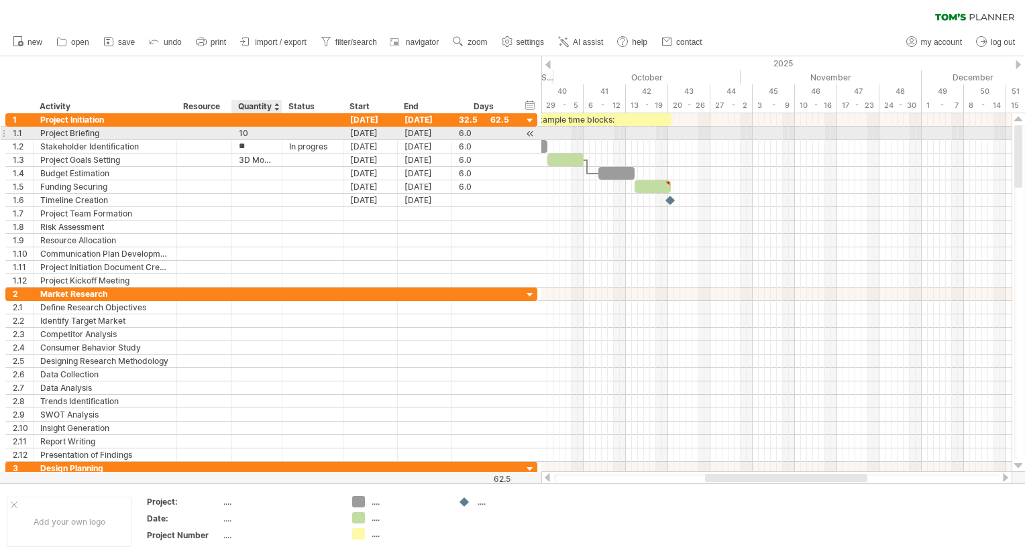
type input "*"
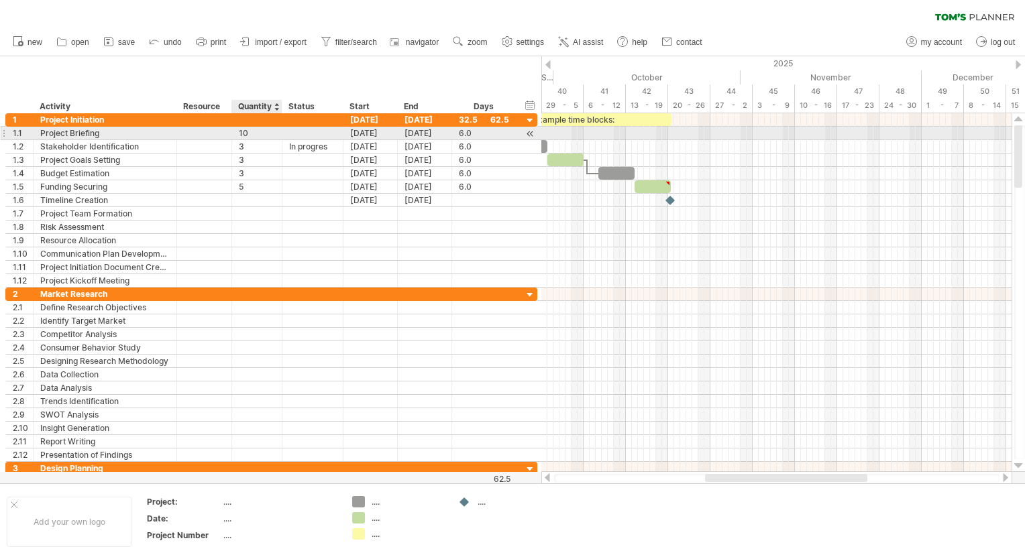
type input "*"
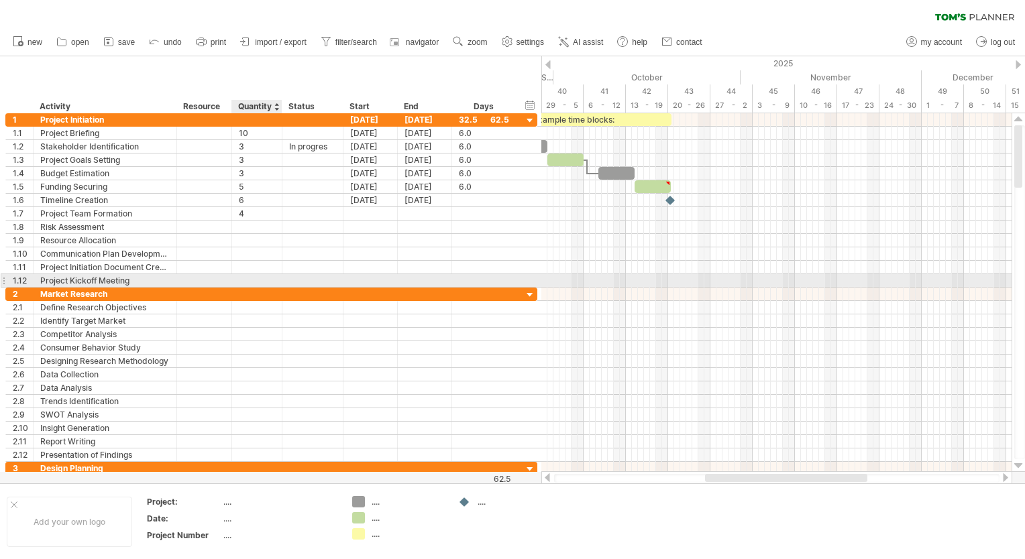
click at [250, 280] on div at bounding box center [257, 280] width 36 height 13
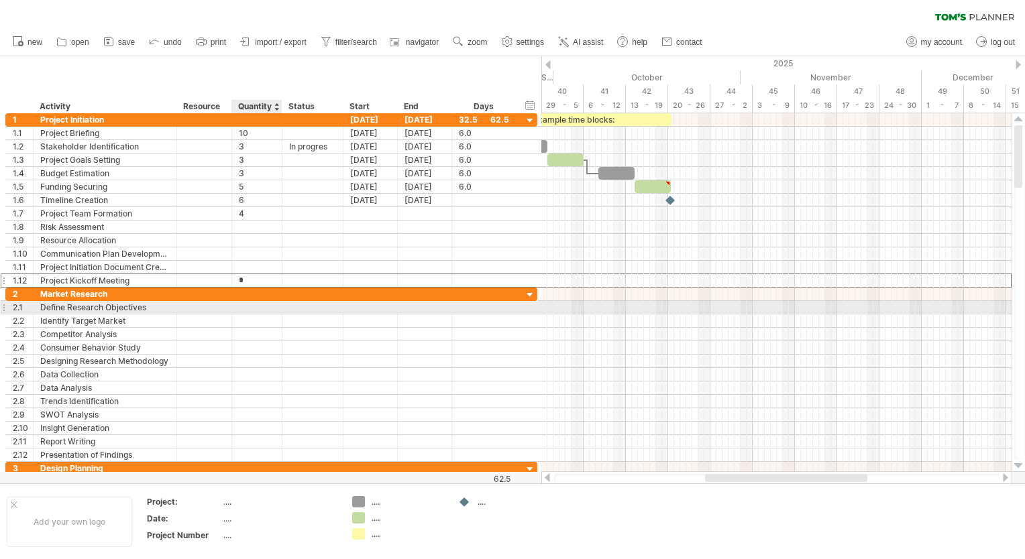
type input "*"
click at [247, 302] on div at bounding box center [257, 307] width 36 height 13
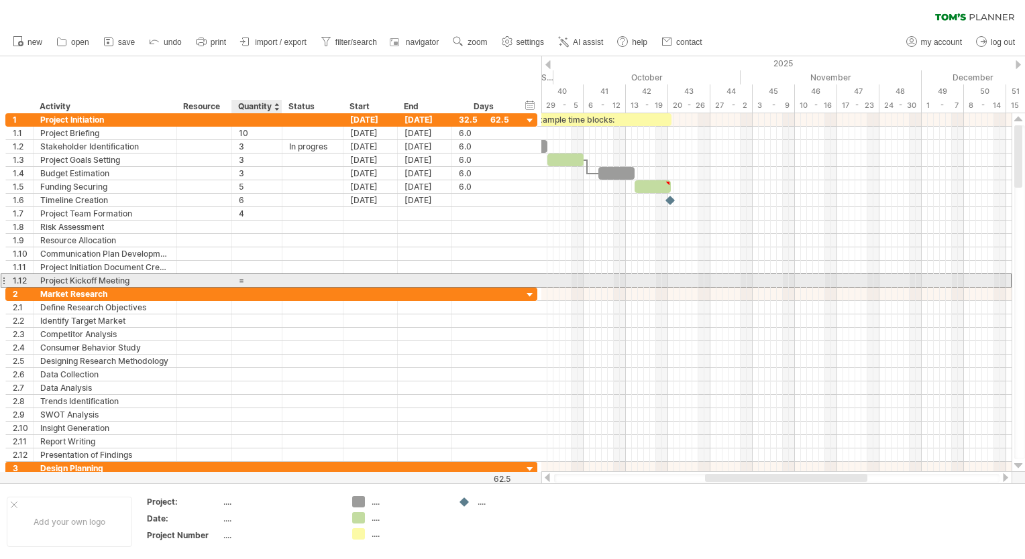
click at [250, 281] on div "=" at bounding box center [257, 280] width 36 height 13
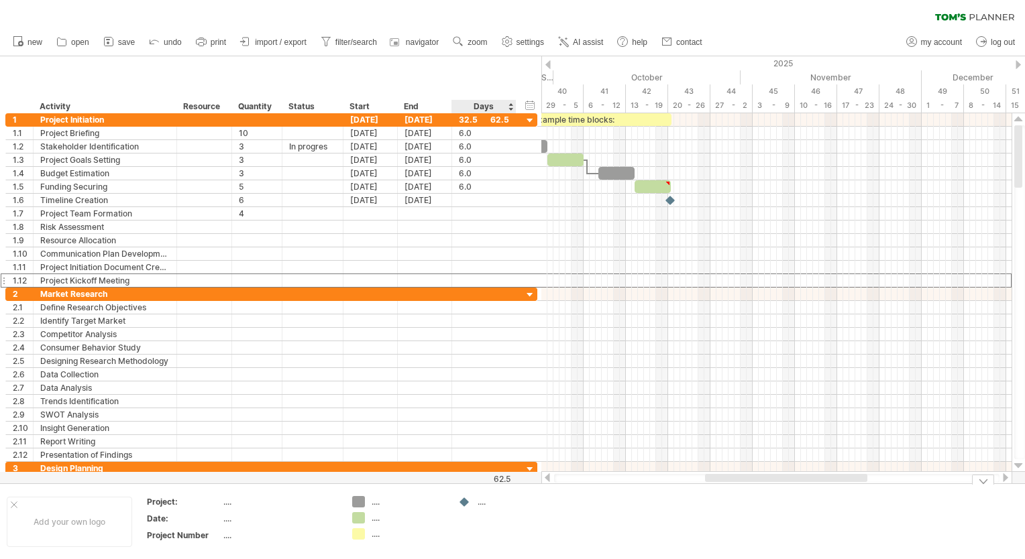
click at [482, 506] on div "...." at bounding box center [514, 501] width 73 height 11
click at [478, 522] on td at bounding box center [504, 522] width 106 height 52
click at [373, 503] on div "...." at bounding box center [408, 501] width 73 height 11
click at [374, 541] on td ".... ...." at bounding box center [398, 522] width 106 height 52
click at [376, 538] on div "...." at bounding box center [408, 534] width 73 height 11
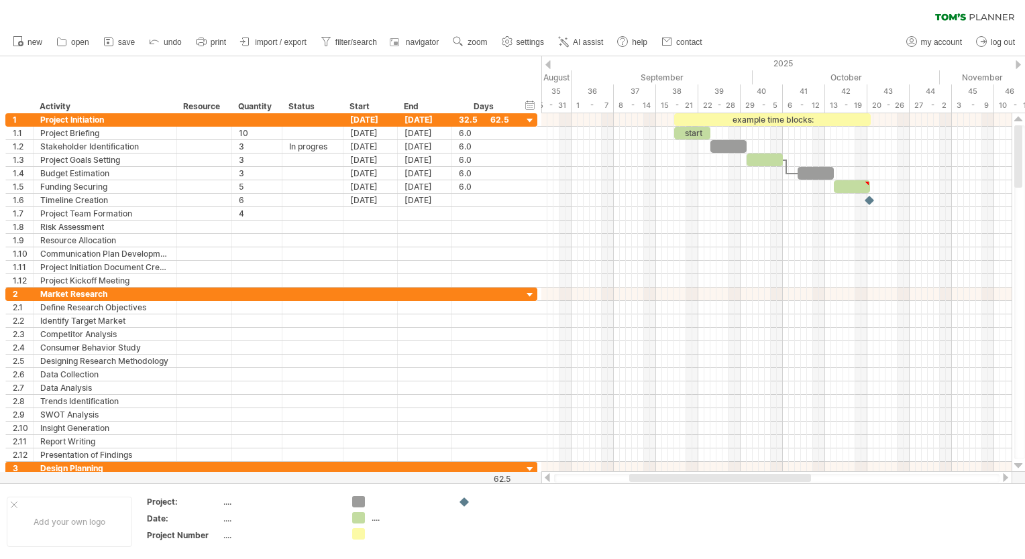
drag, startPoint x: 753, startPoint y: 479, endPoint x: 678, endPoint y: 482, distance: 75.9
click at [678, 482] on div at bounding box center [720, 478] width 182 height 8
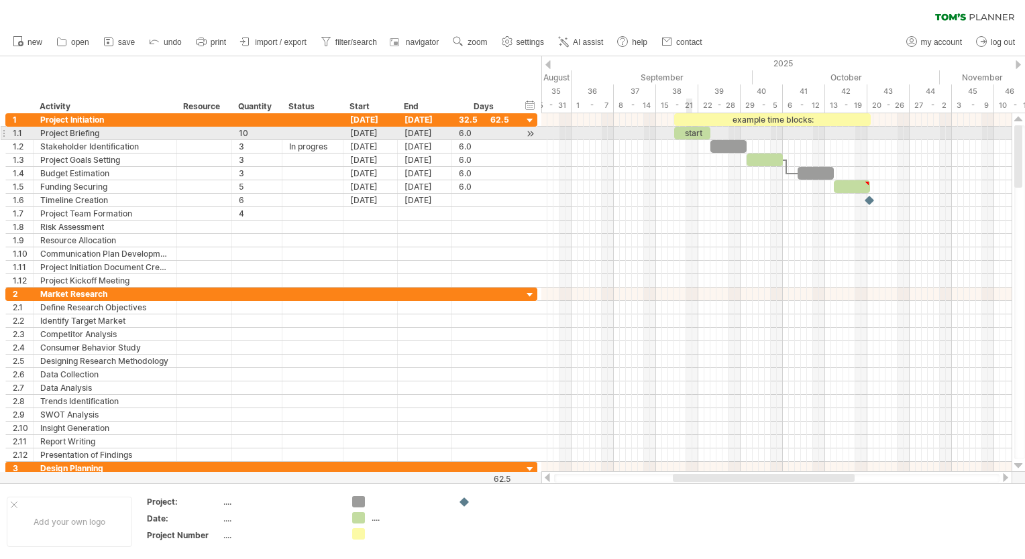
click at [688, 131] on div "start" at bounding box center [692, 133] width 36 height 13
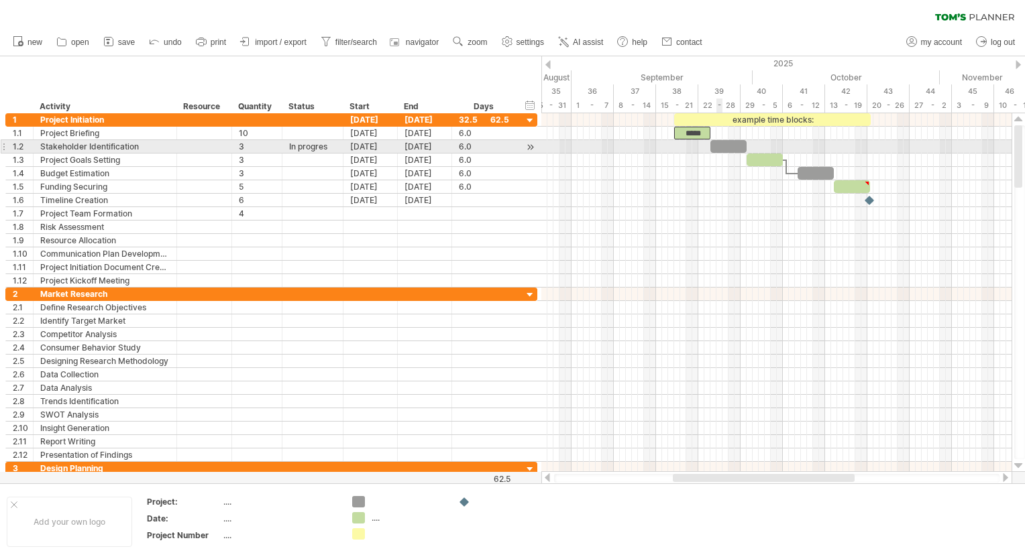
click at [721, 142] on div at bounding box center [728, 146] width 36 height 13
click at [421, 146] on div "[DATE]" at bounding box center [425, 146] width 54 height 13
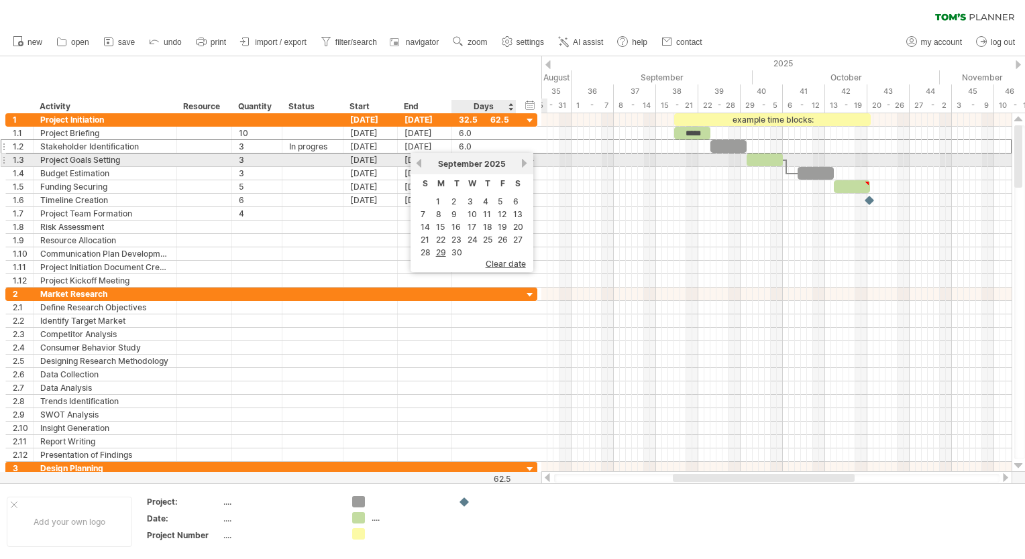
click at [524, 162] on link "next" at bounding box center [525, 163] width 10 height 10
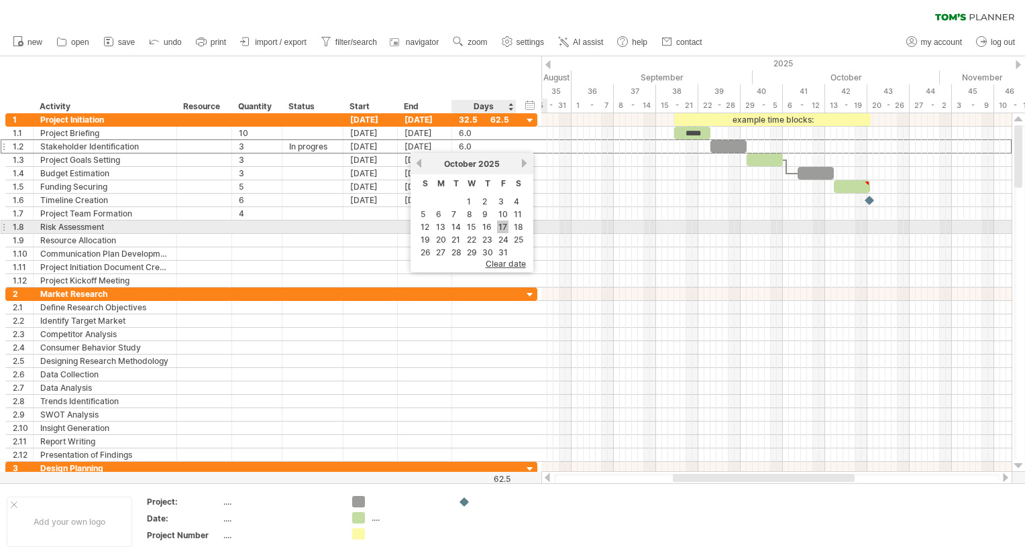
click at [500, 225] on link "17" at bounding box center [502, 227] width 11 height 13
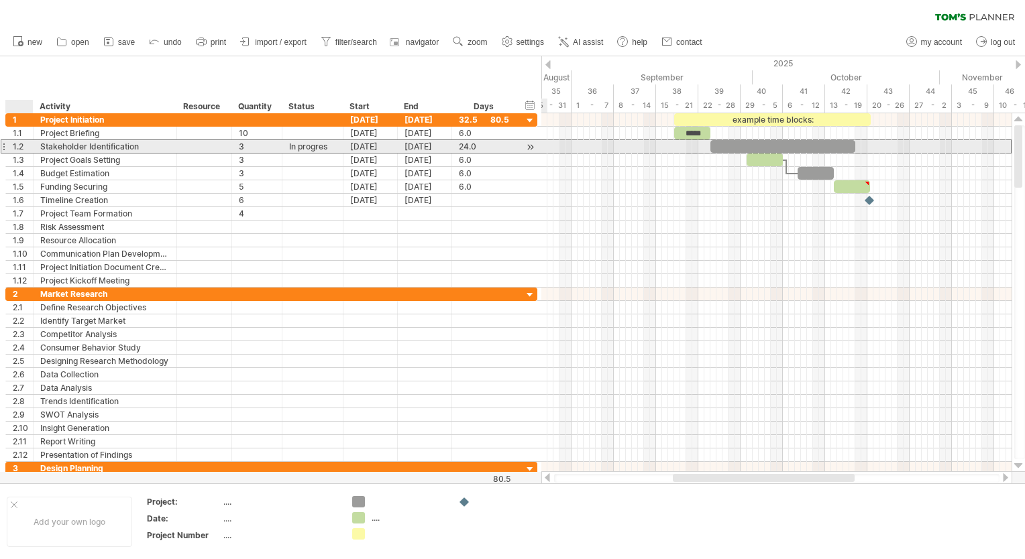
click at [11, 148] on div "1.2" at bounding box center [20, 146] width 28 height 13
click at [1, 146] on div at bounding box center [3, 147] width 5 height 14
click at [3, 146] on div at bounding box center [3, 147] width 5 height 14
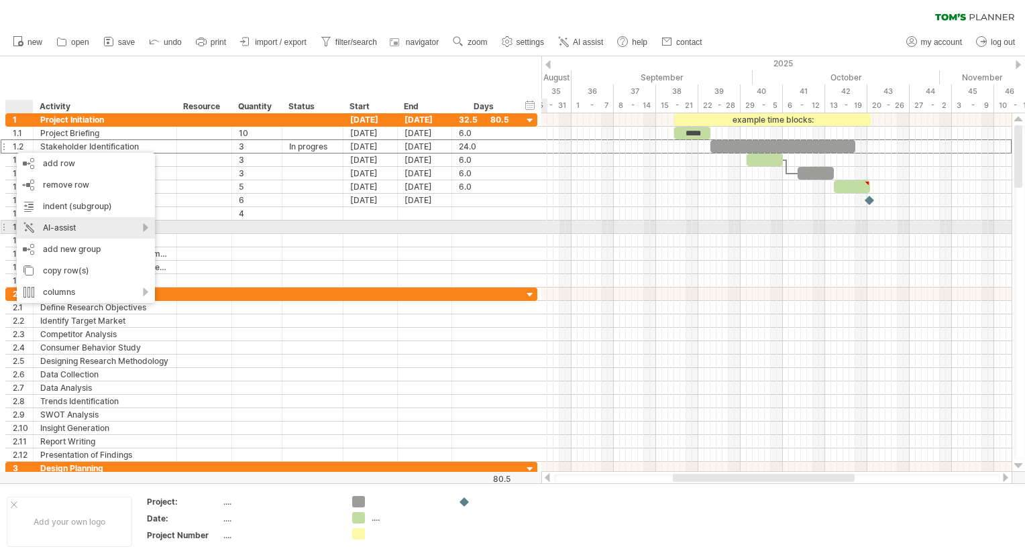
click at [131, 229] on div "AI-assist" at bounding box center [86, 227] width 138 height 21
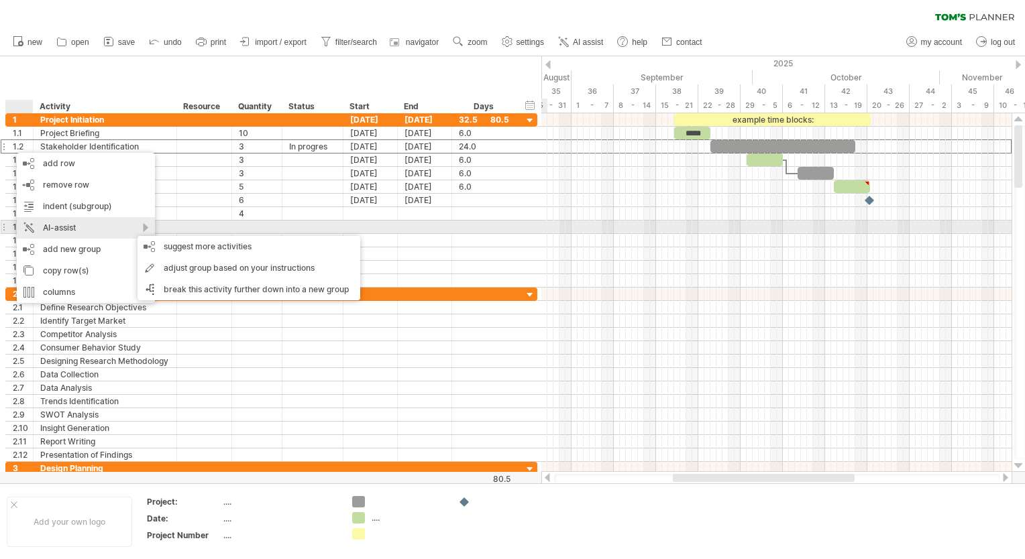
click at [140, 229] on div "AI-assist" at bounding box center [86, 227] width 138 height 21
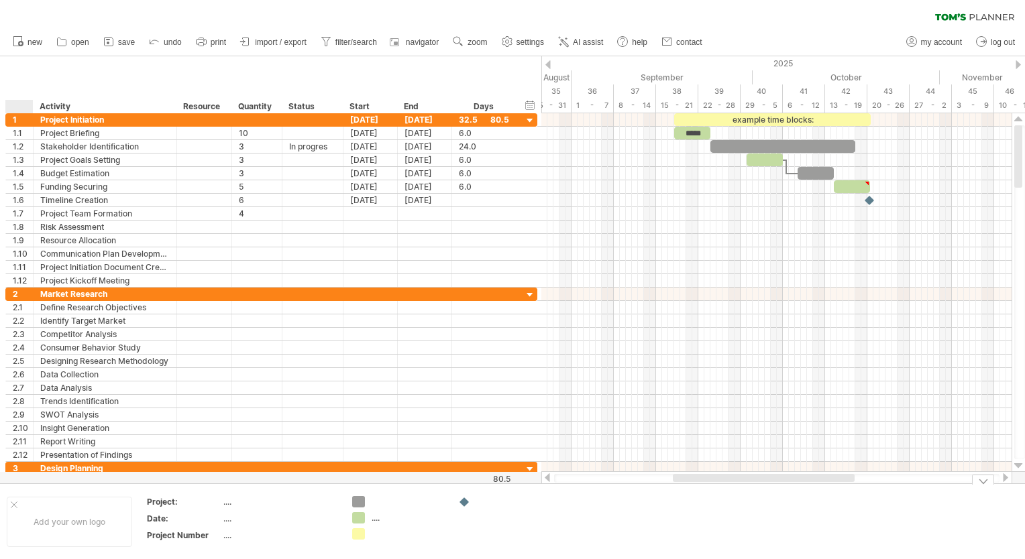
click at [519, 512] on td at bounding box center [504, 522] width 106 height 52
click at [209, 43] on link "print" at bounding box center [212, 42] width 38 height 17
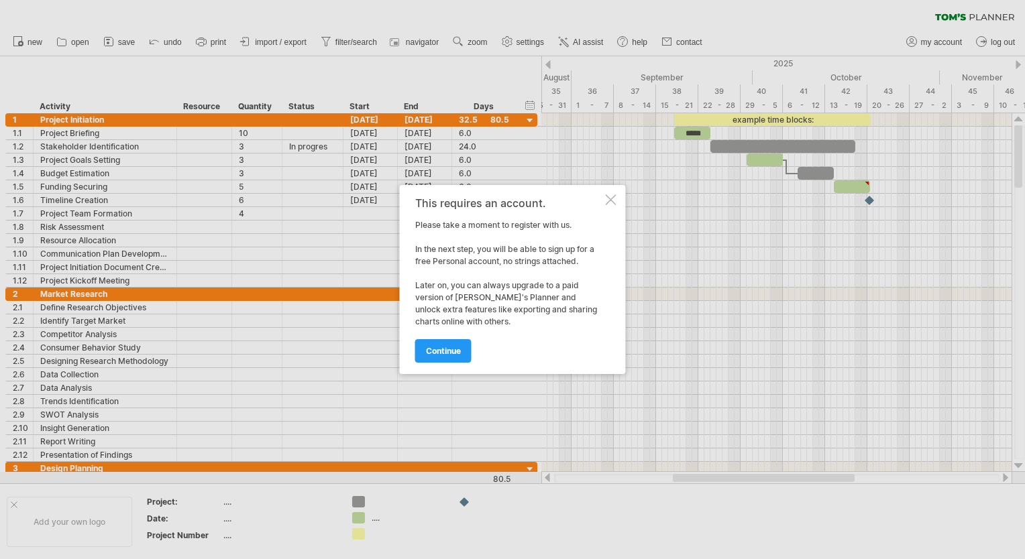
click at [614, 200] on div at bounding box center [611, 200] width 11 height 11
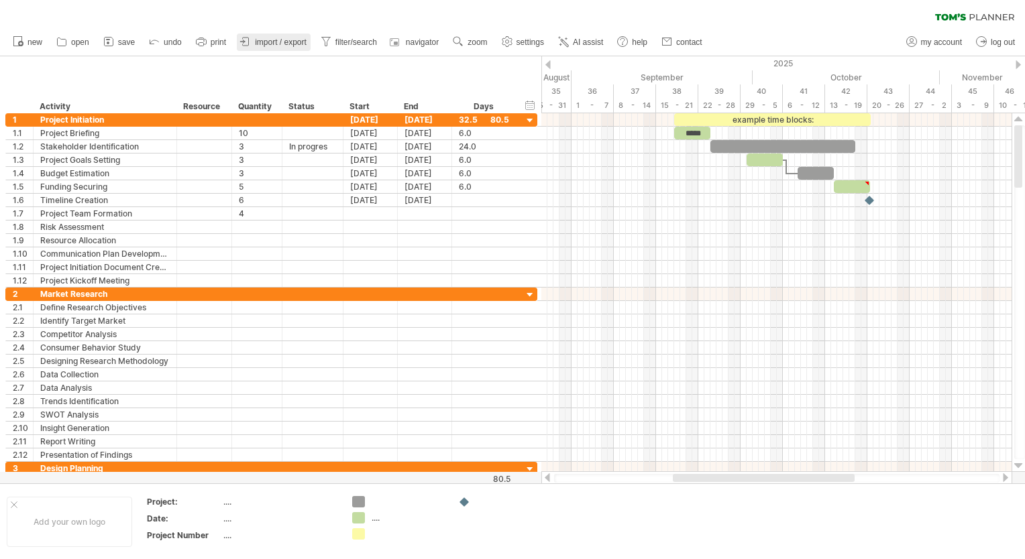
click at [301, 39] on span "import / export" at bounding box center [281, 42] width 52 height 9
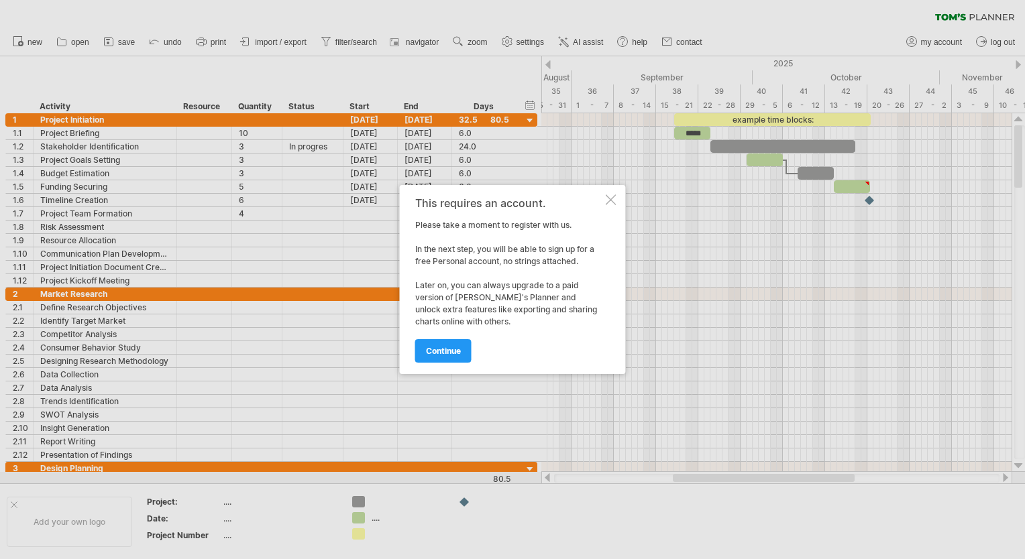
click at [614, 197] on div at bounding box center [611, 200] width 11 height 11
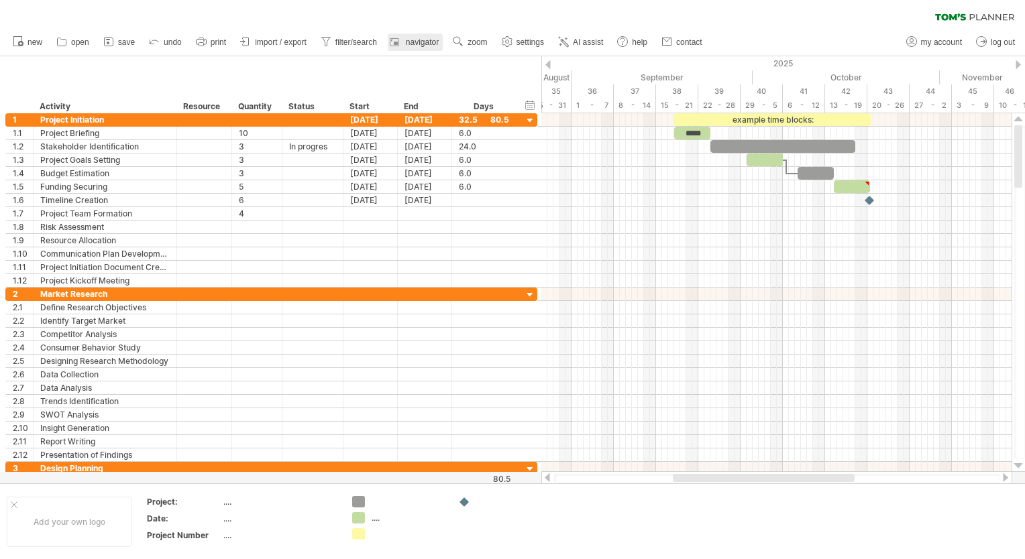
click at [411, 44] on span "navigator" at bounding box center [422, 42] width 33 height 9
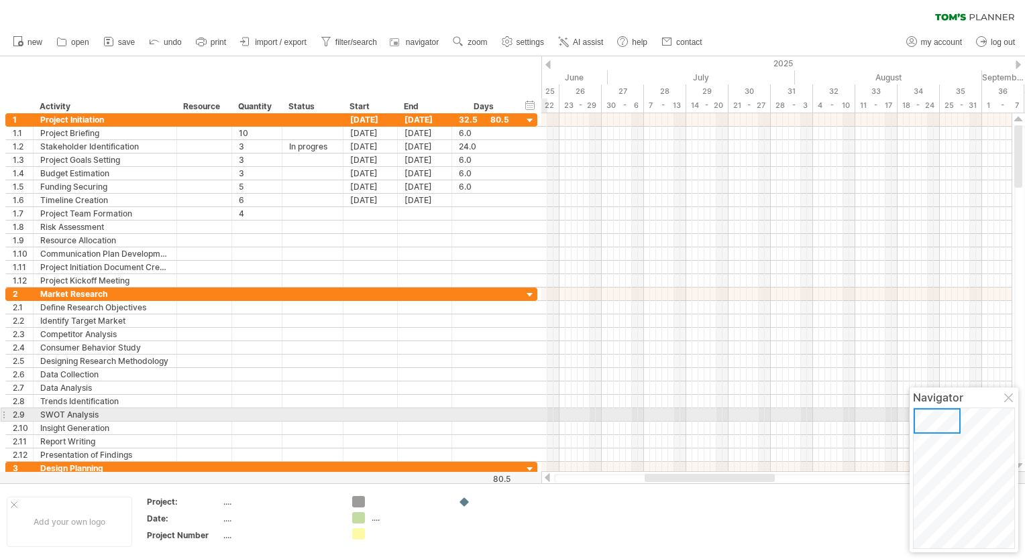
drag, startPoint x: 970, startPoint y: 435, endPoint x: 912, endPoint y: 420, distance: 59.5
click at [912, 420] on div "Navigator" at bounding box center [964, 470] width 109 height 165
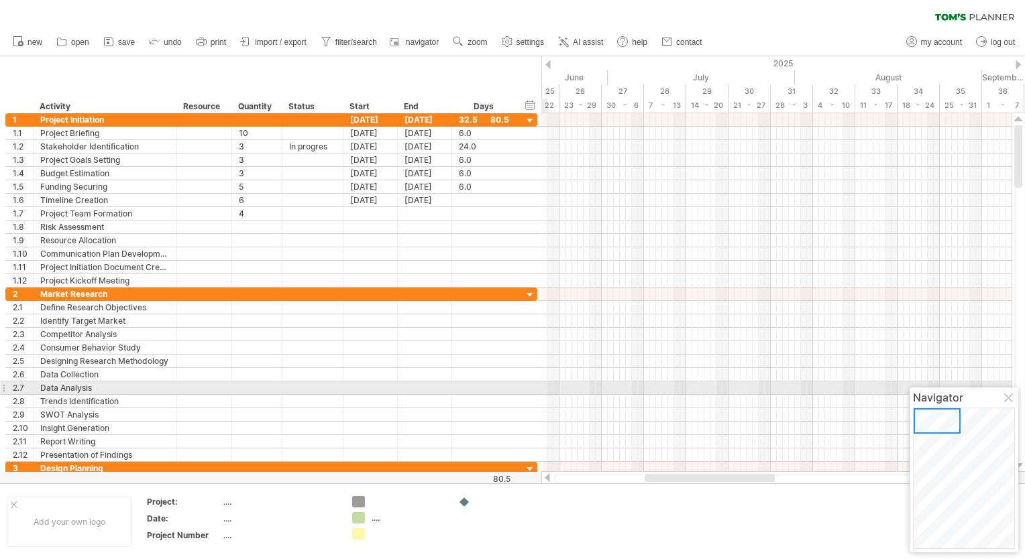
click at [1011, 394] on div at bounding box center [1009, 399] width 11 height 11
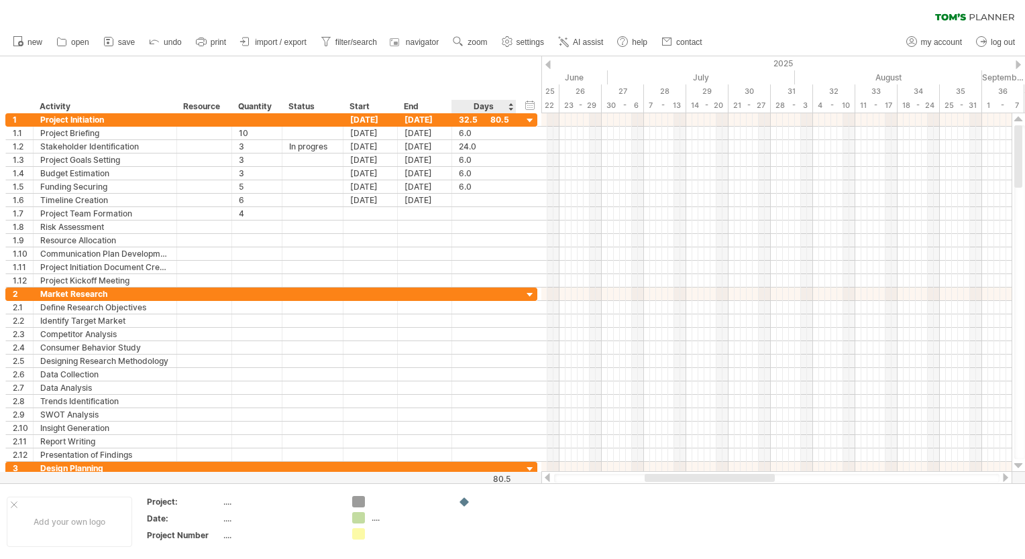
click at [500, 475] on div "80.5" at bounding box center [482, 479] width 58 height 10
click at [502, 480] on div "80.5" at bounding box center [482, 479] width 58 height 10
click at [193, 462] on div at bounding box center [204, 468] width 41 height 13
click at [222, 474] on div at bounding box center [512, 269] width 1025 height 427
click at [225, 481] on div at bounding box center [512, 269] width 1025 height 427
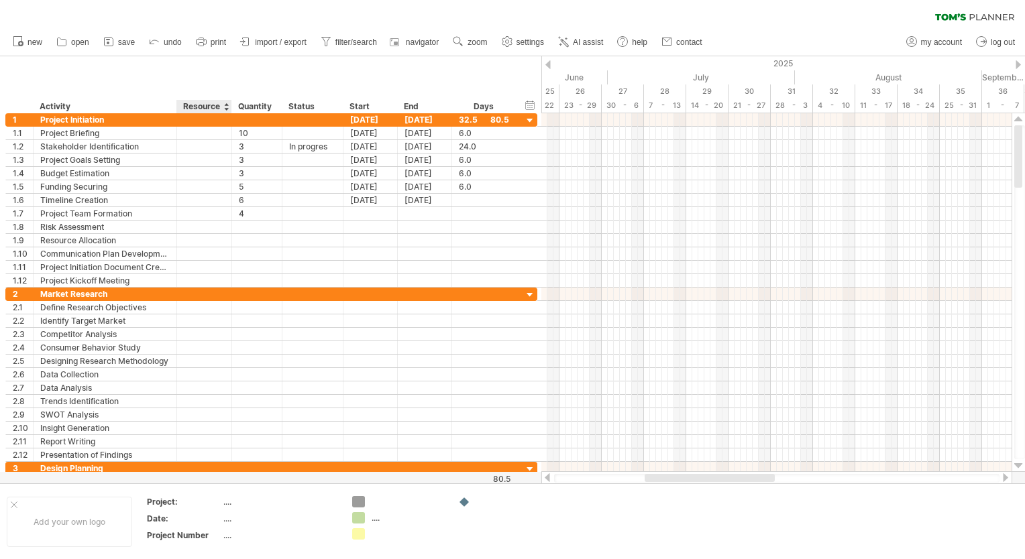
click at [225, 481] on div at bounding box center [512, 269] width 1025 height 427
click at [252, 482] on div at bounding box center [512, 269] width 1025 height 427
click at [252, 481] on div at bounding box center [512, 269] width 1025 height 427
click at [252, 479] on div at bounding box center [512, 269] width 1025 height 427
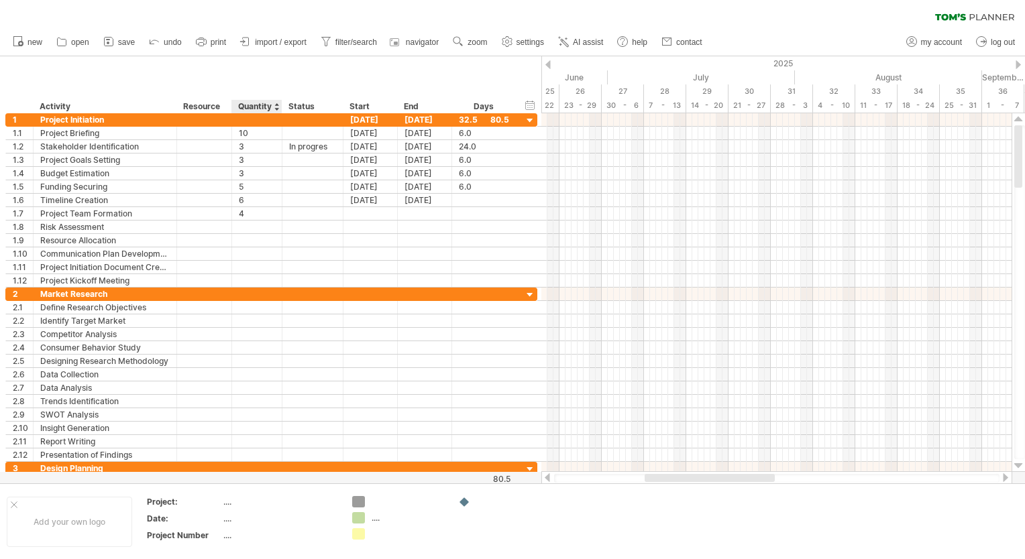
click at [252, 479] on div at bounding box center [512, 269] width 1025 height 427
click at [502, 484] on div "80.5" at bounding box center [482, 479] width 58 height 10
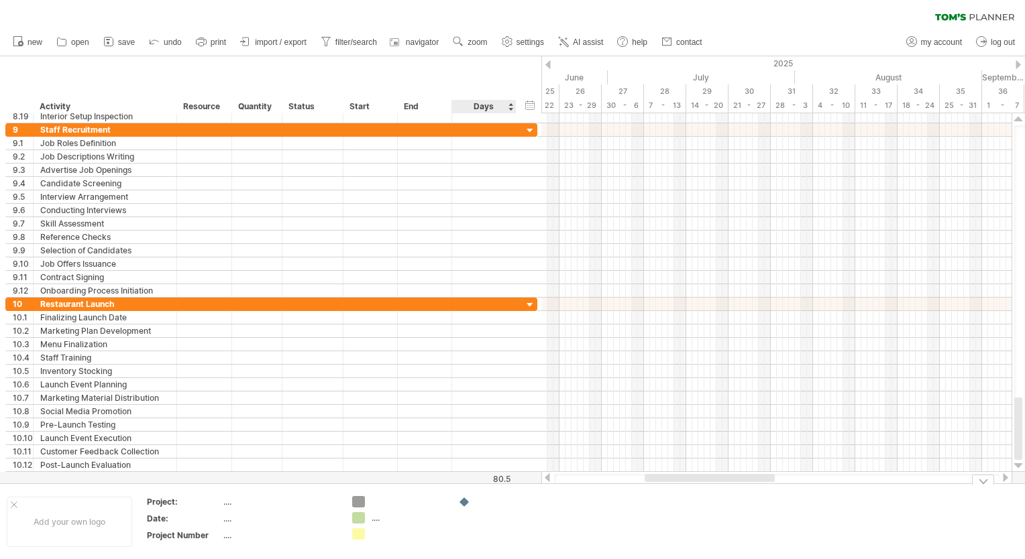
click at [501, 482] on div "80.5" at bounding box center [482, 479] width 58 height 10
drag, startPoint x: 676, startPoint y: 482, endPoint x: 545, endPoint y: 486, distance: 130.9
click at [545, 486] on div "Trying to reach plan.tomsplanner.com Connected again... 0% clear filter new 1" at bounding box center [512, 279] width 1025 height 559
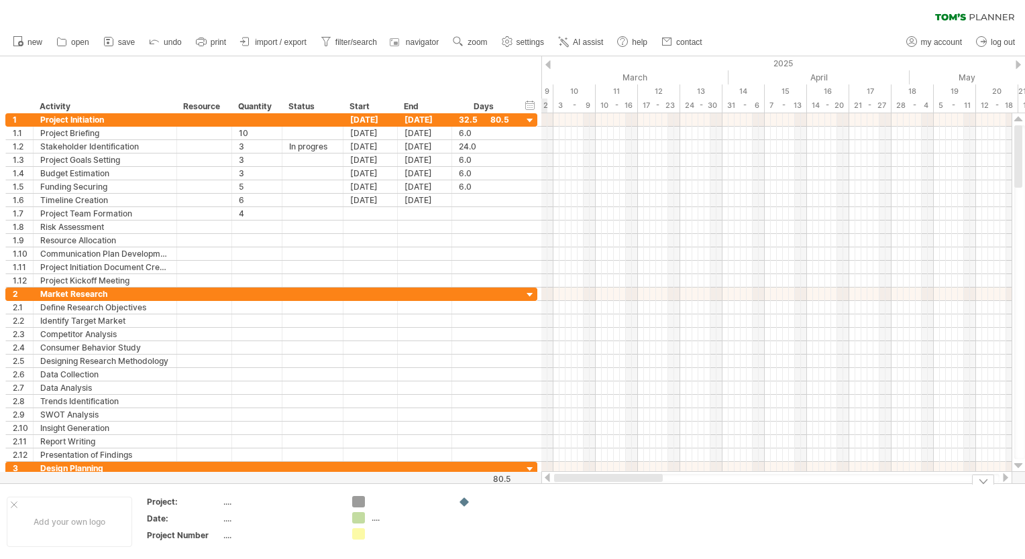
drag, startPoint x: 646, startPoint y: 482, endPoint x: 544, endPoint y: 488, distance: 102.2
click at [544, 488] on div "Trying to reach plan.tomsplanner.com Connected again... 0% clear filter new 1" at bounding box center [512, 279] width 1025 height 559
drag, startPoint x: 651, startPoint y: 483, endPoint x: 550, endPoint y: 484, distance: 101.3
click at [550, 484] on div "Add your own logo Project: .... Date: .... Project Number .... ...." at bounding box center [512, 522] width 1025 height 76
drag, startPoint x: 650, startPoint y: 480, endPoint x: 539, endPoint y: 484, distance: 110.7
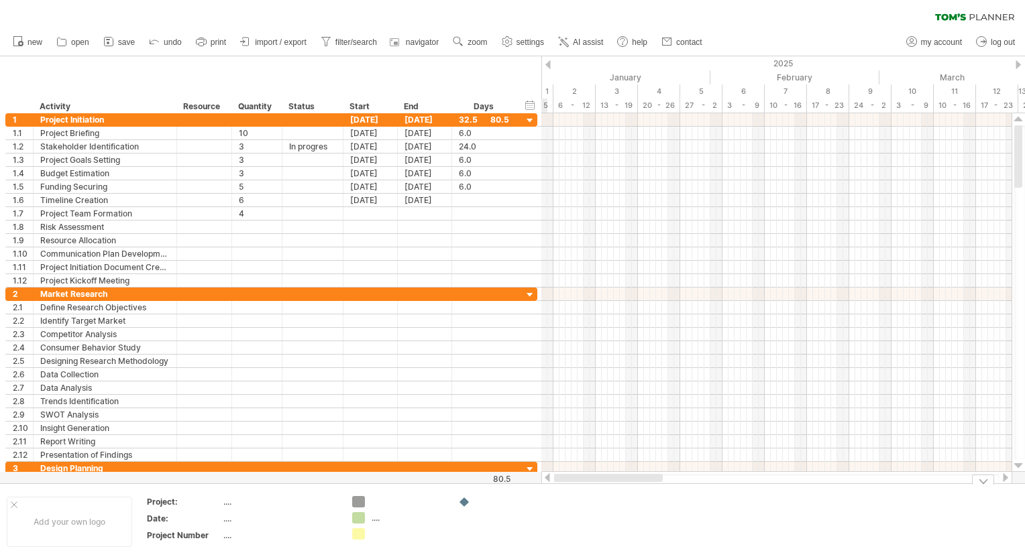
click at [539, 484] on div "Trying to reach plan.tomsplanner.com Connected again... 0% clear filter new 1" at bounding box center [512, 279] width 1025 height 559
drag, startPoint x: 631, startPoint y: 482, endPoint x: 928, endPoint y: 496, distance: 298.2
click at [928, 496] on div "Trying to reach plan.tomsplanner.com Connected again... 0% clear filter new 1" at bounding box center [512, 279] width 1025 height 559
click at [983, 483] on div at bounding box center [983, 480] width 22 height 10
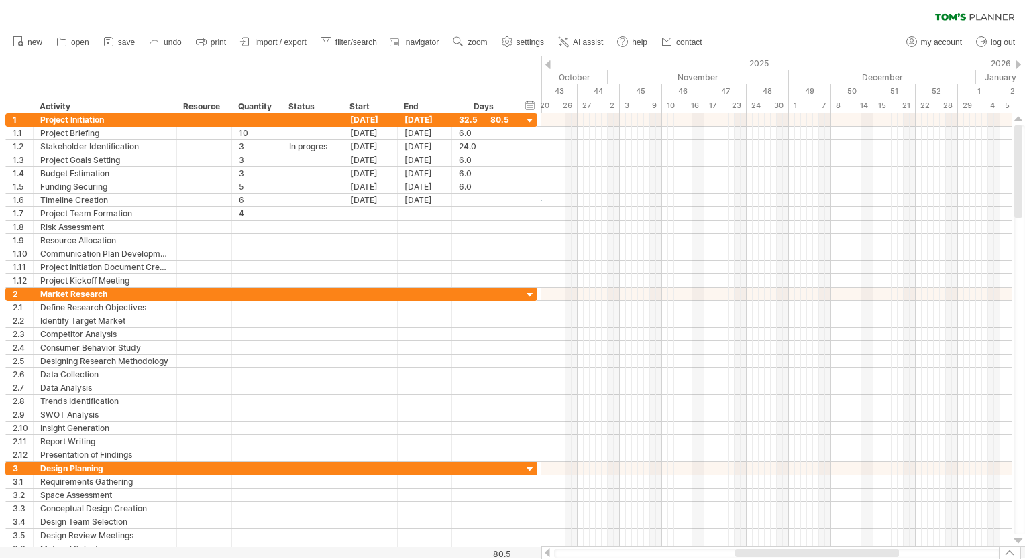
click at [1009, 555] on div at bounding box center [1010, 553] width 22 height 13
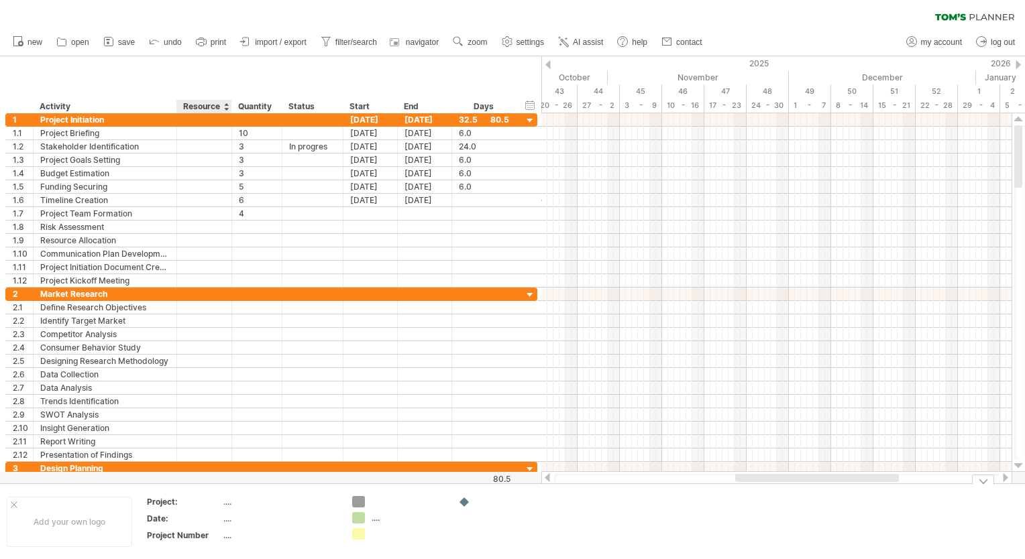
click at [228, 503] on div "...." at bounding box center [279, 501] width 113 height 11
click at [231, 517] on div "...." at bounding box center [279, 518] width 113 height 11
click at [235, 534] on div "...." at bounding box center [279, 535] width 113 height 11
